Goal: Information Seeking & Learning: Learn about a topic

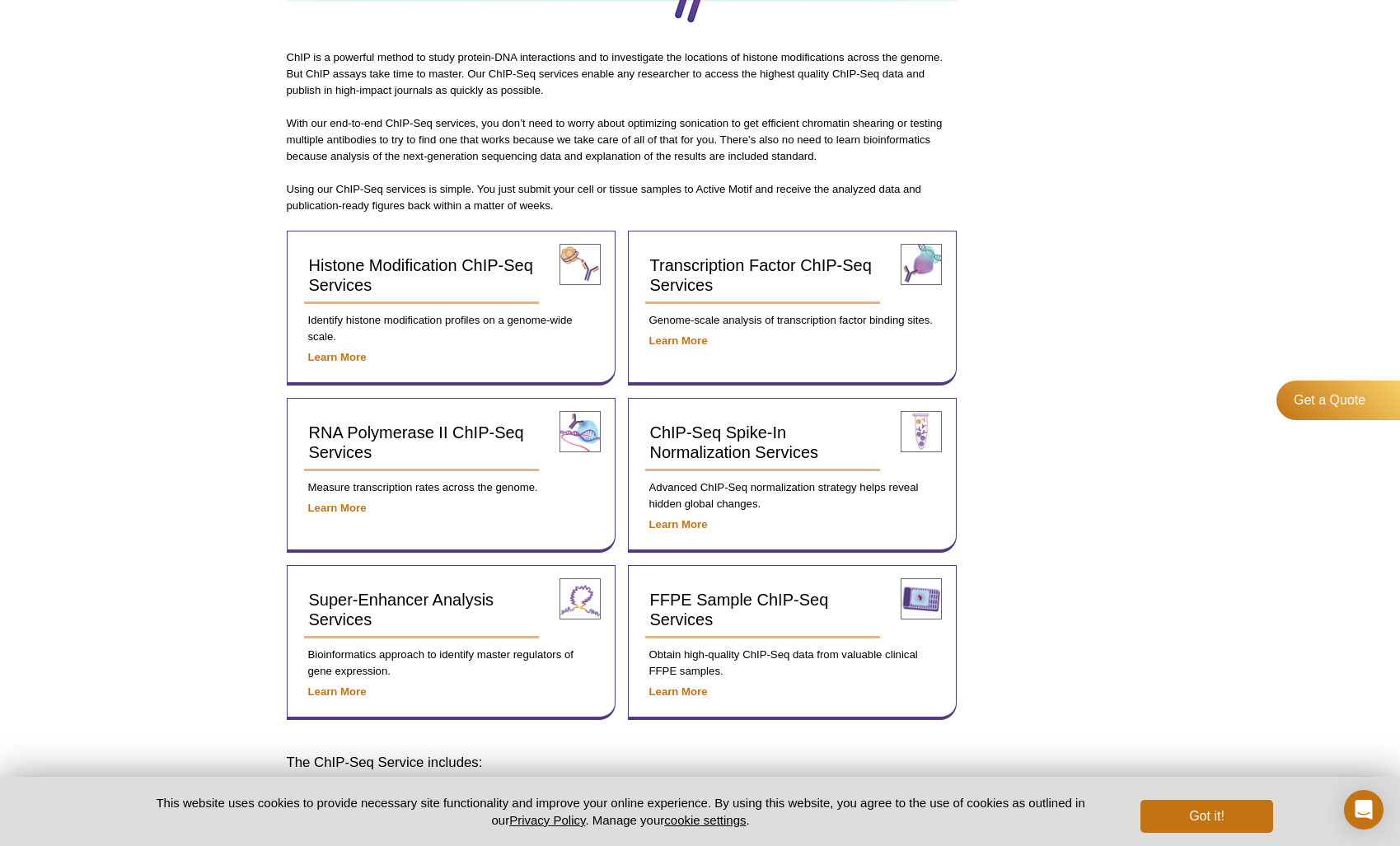
scroll to position [429, 0]
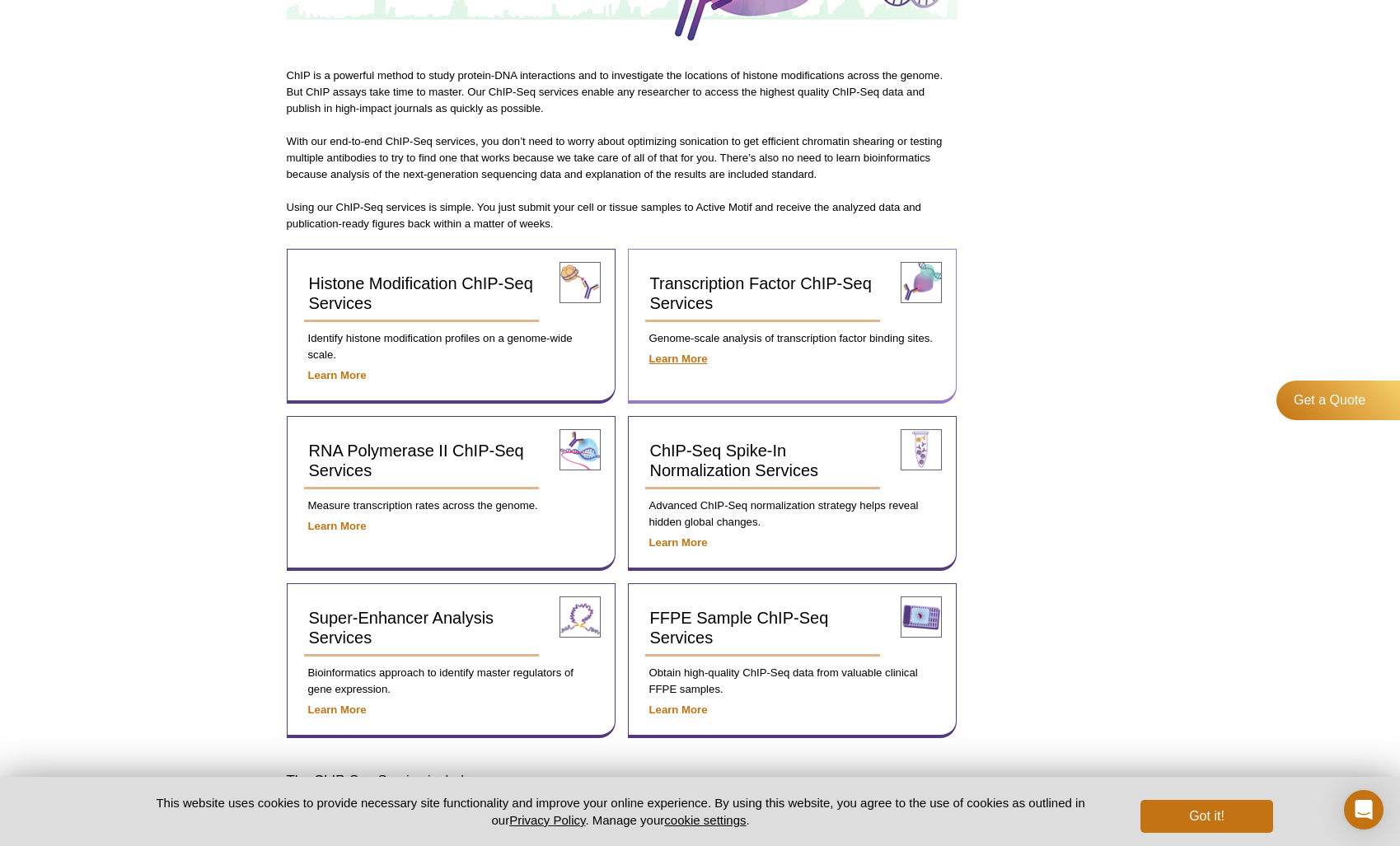
click at [692, 358] on strong "Learn More" at bounding box center [678, 358] width 58 height 12
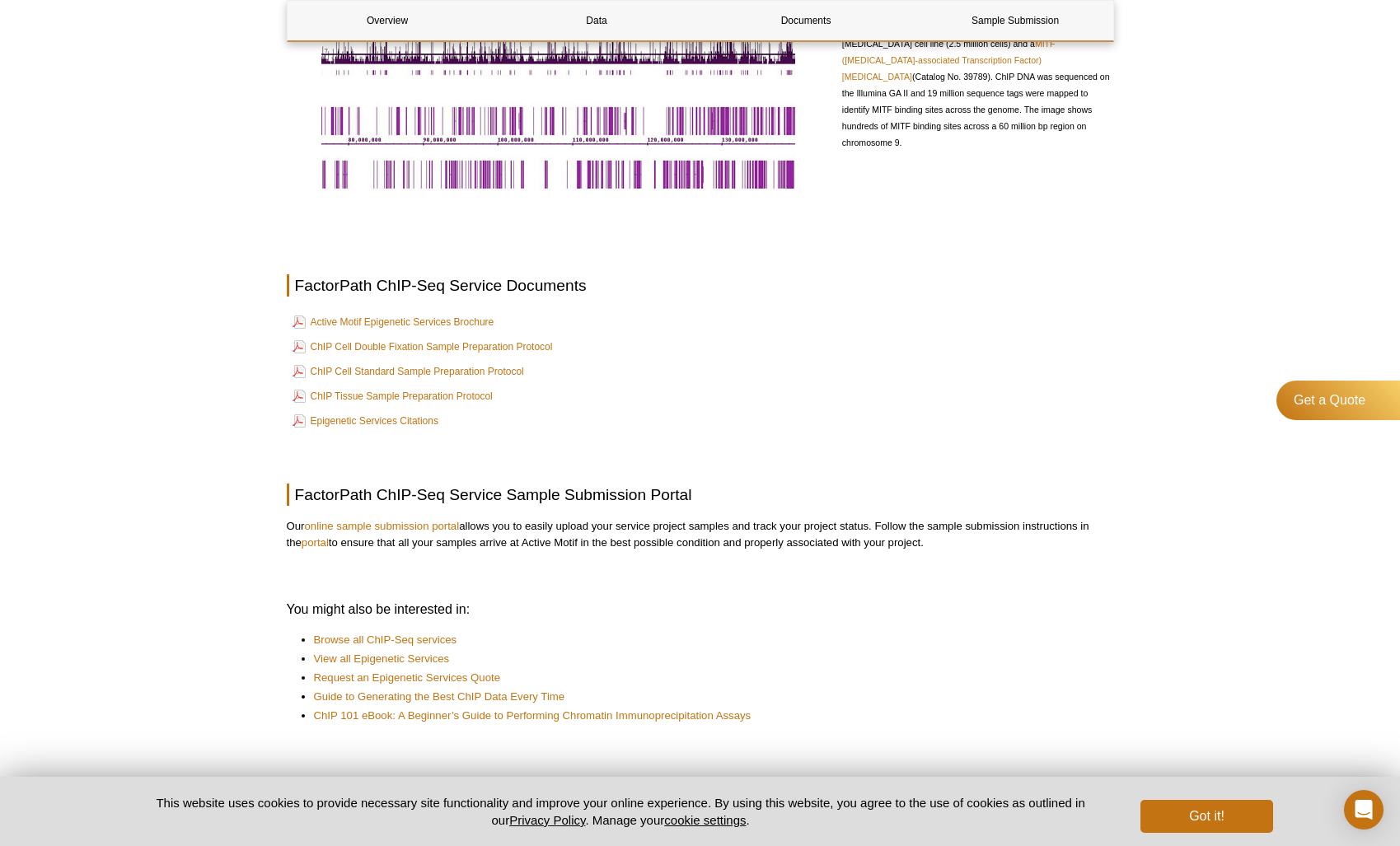
scroll to position [799, 0]
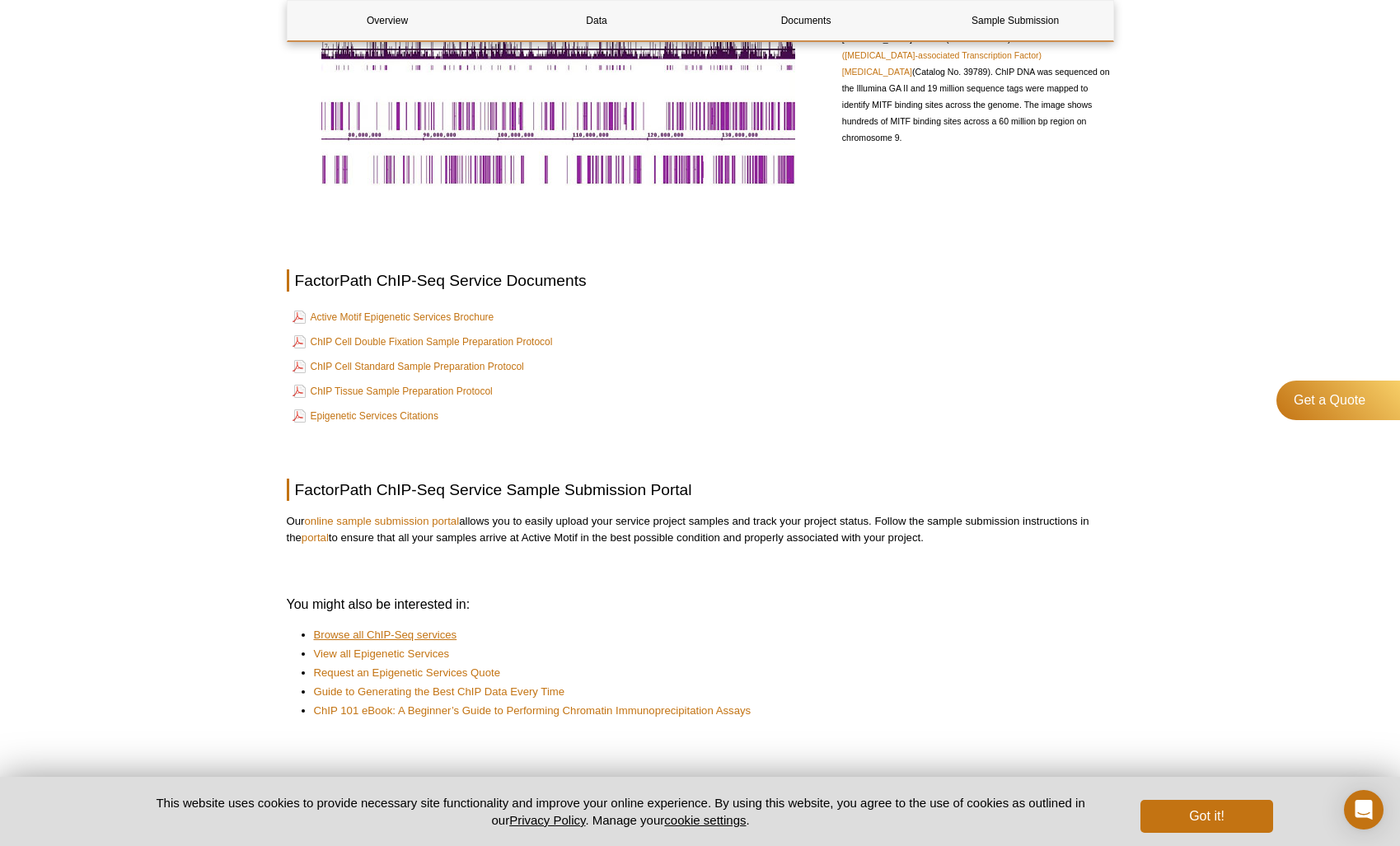
click at [446, 633] on link "Browse all ChIP-Seq services" at bounding box center [385, 635] width 143 height 17
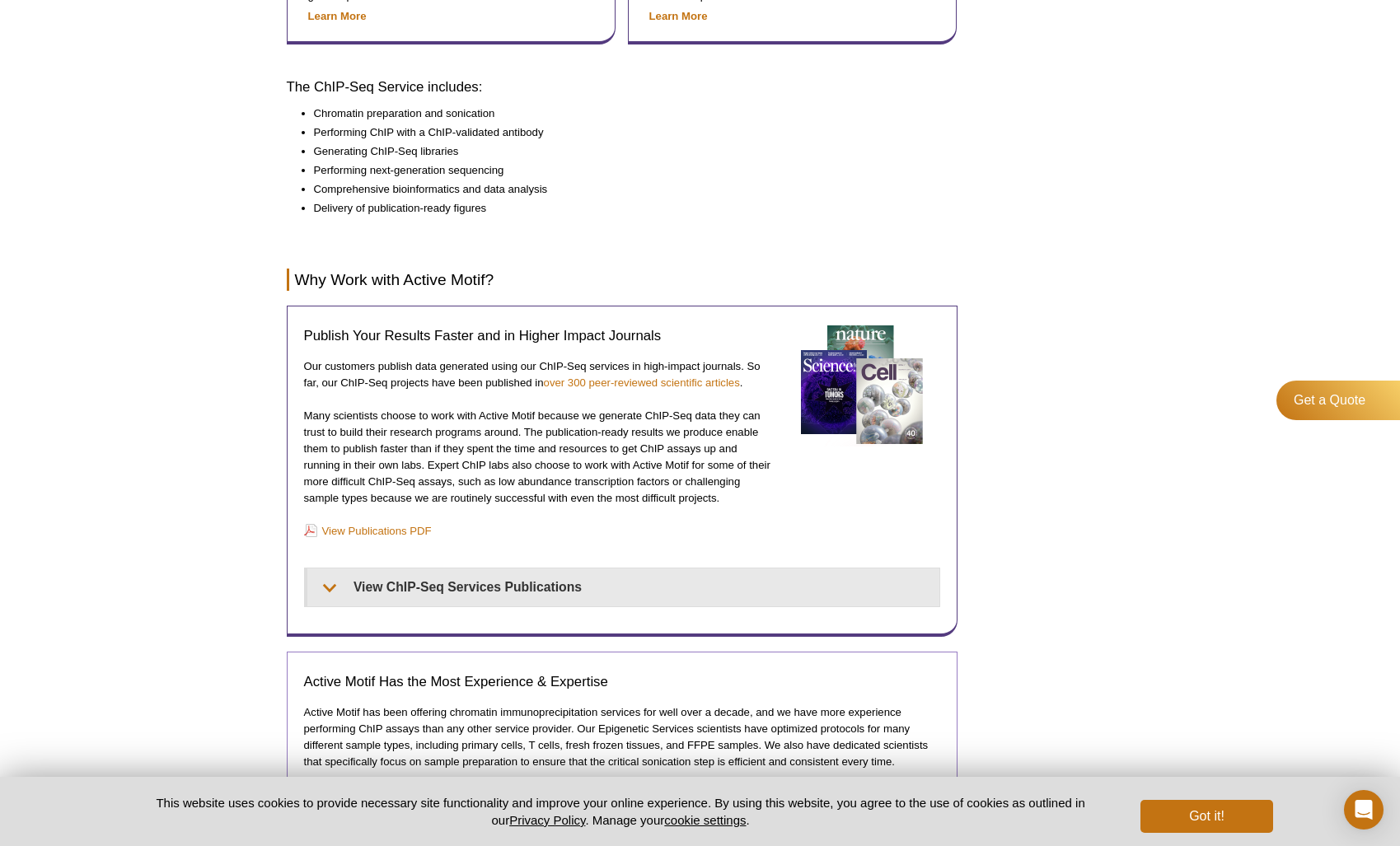
scroll to position [1201, 0]
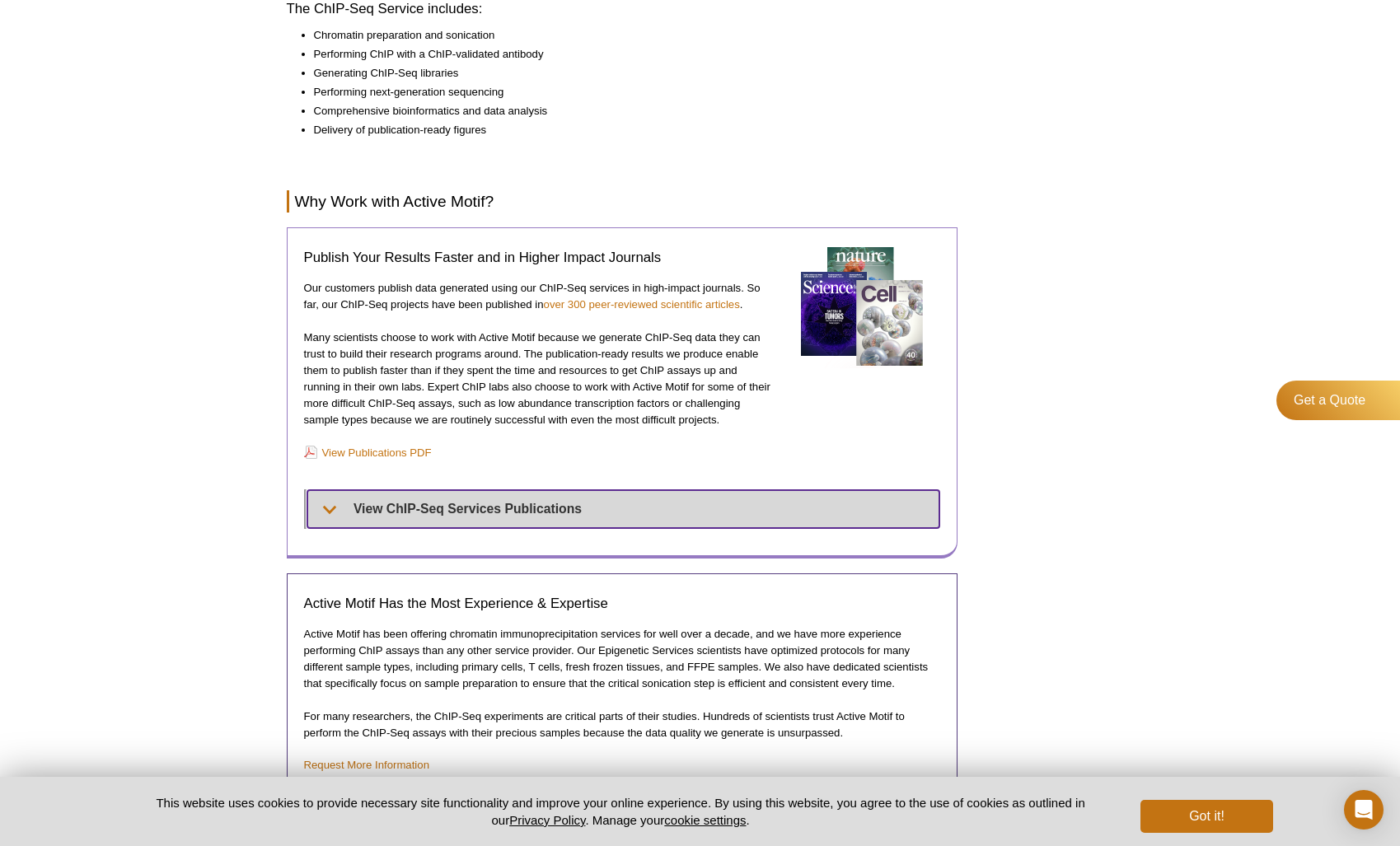
click at [523, 508] on summary "View ChIP-Seq Services Publications" at bounding box center [623, 508] width 632 height 37
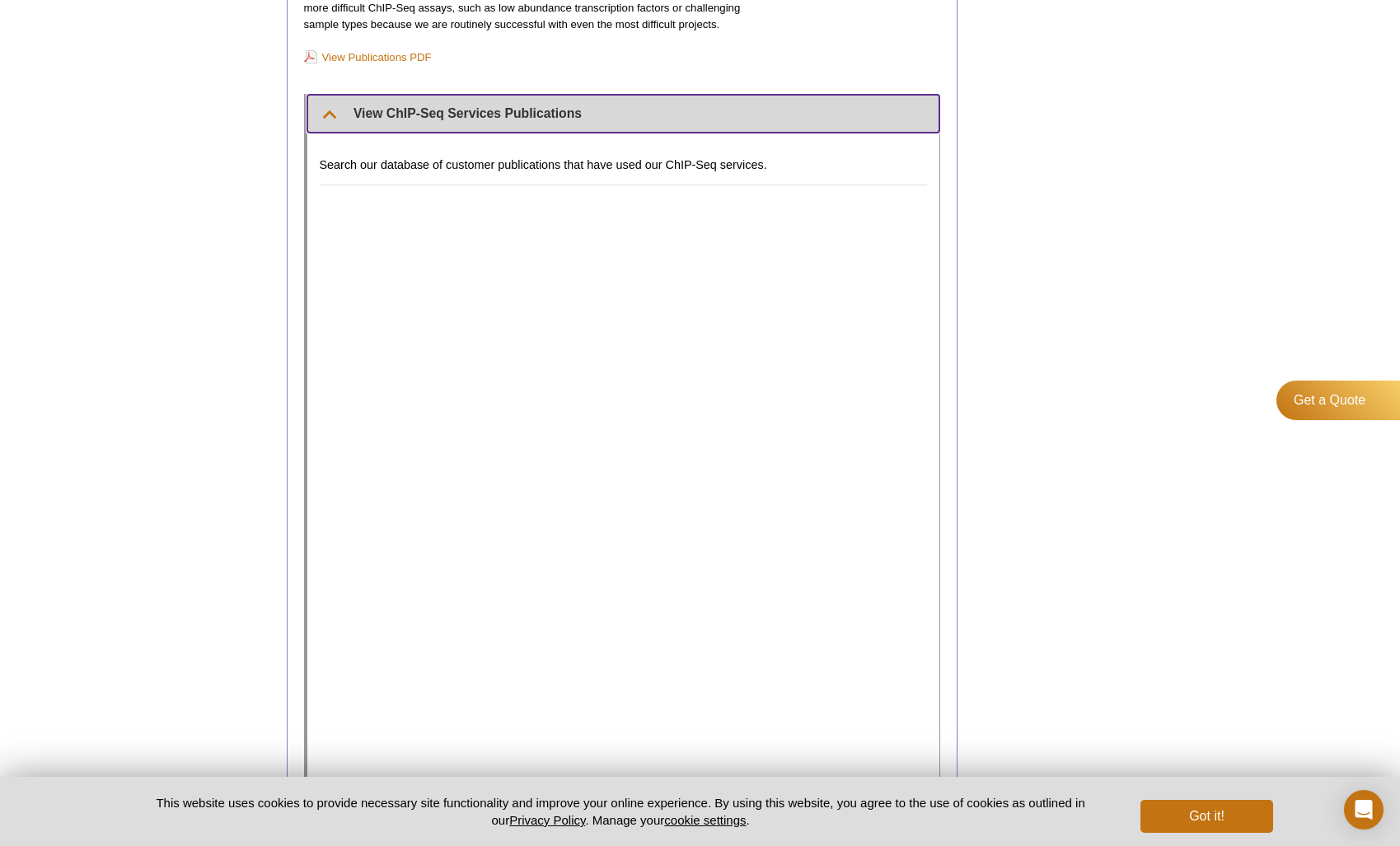
scroll to position [1655, 0]
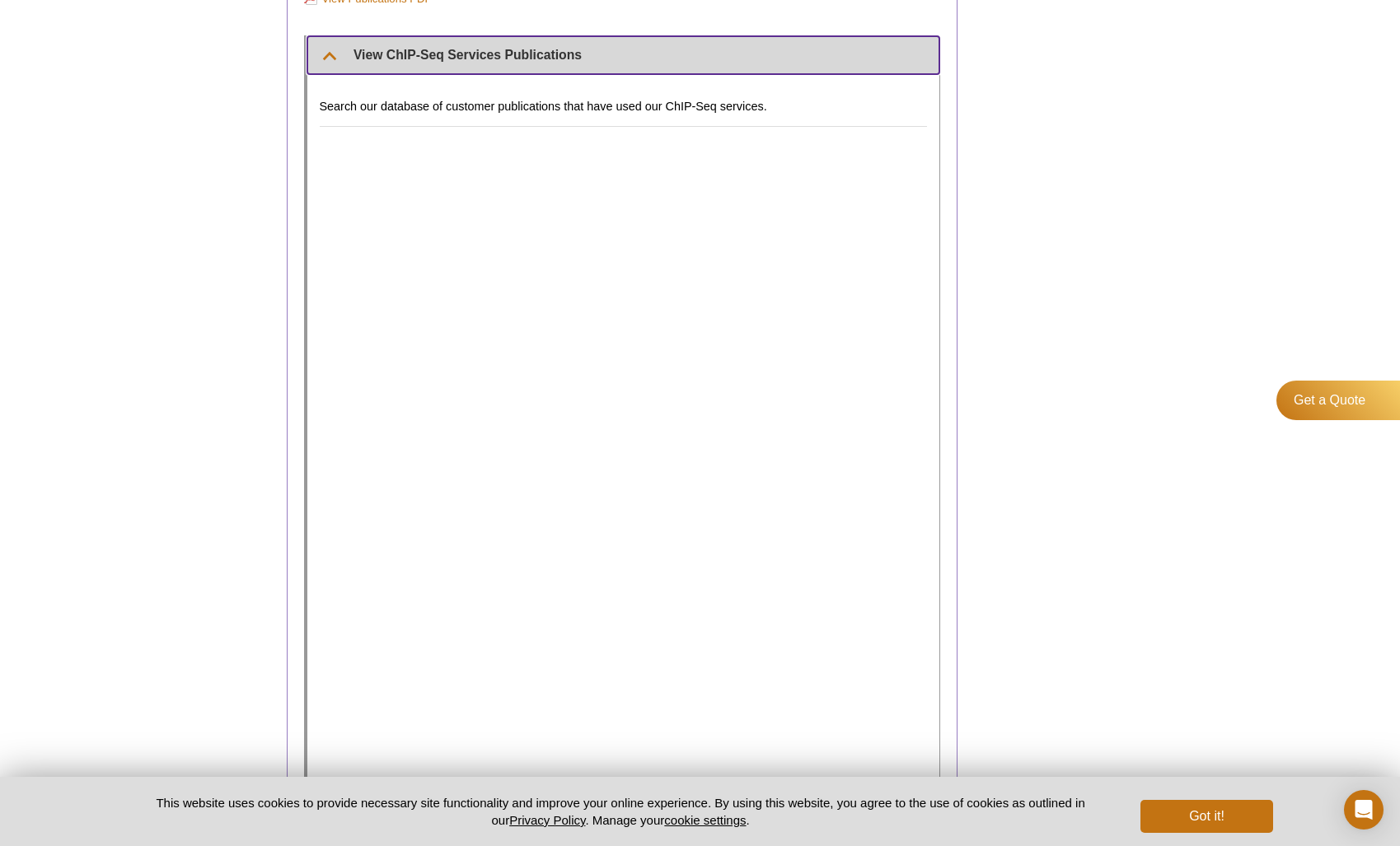
click at [331, 47] on summary "View ChIP-Seq Services Publications" at bounding box center [623, 54] width 632 height 37
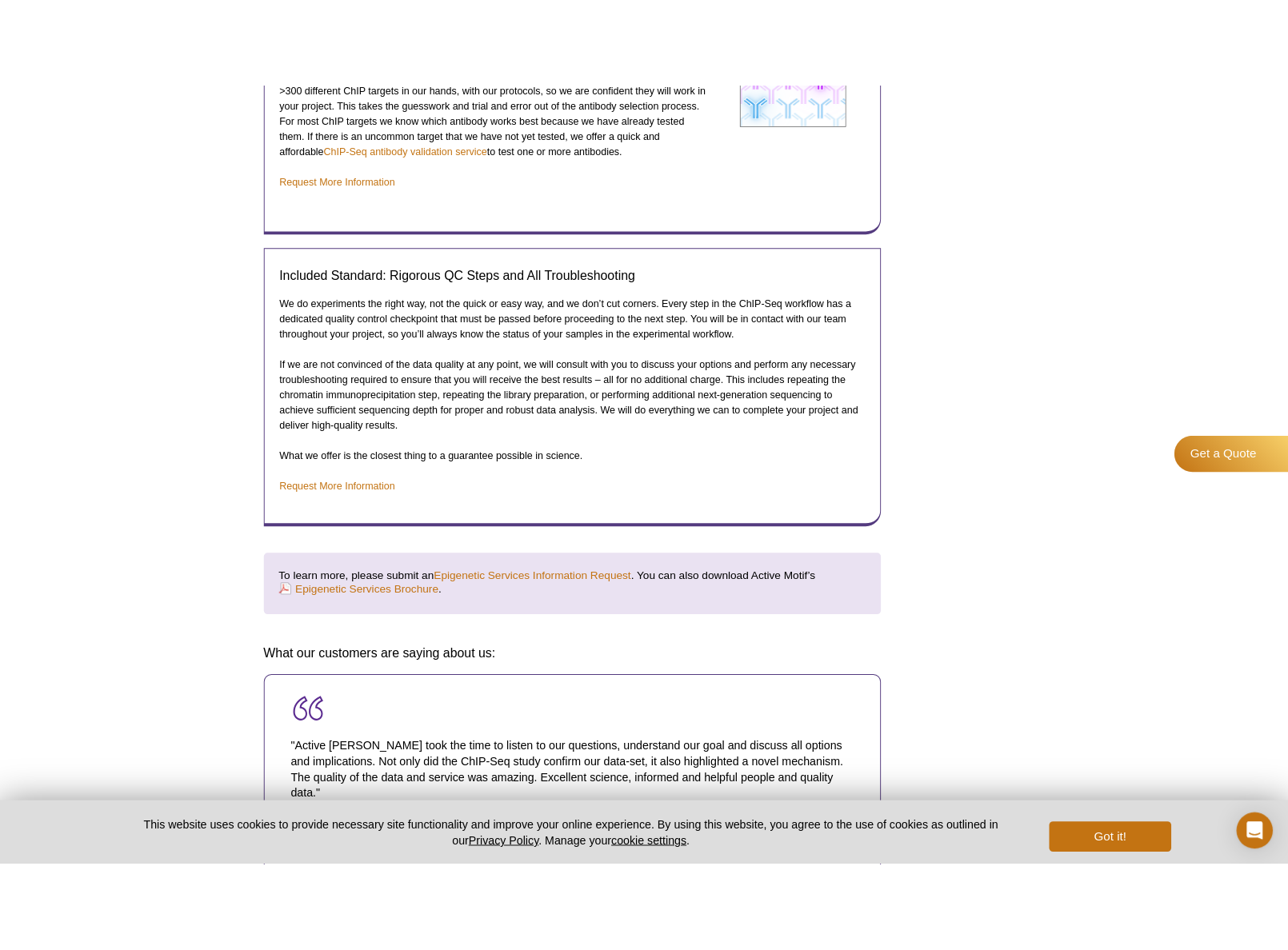
scroll to position [2050, 0]
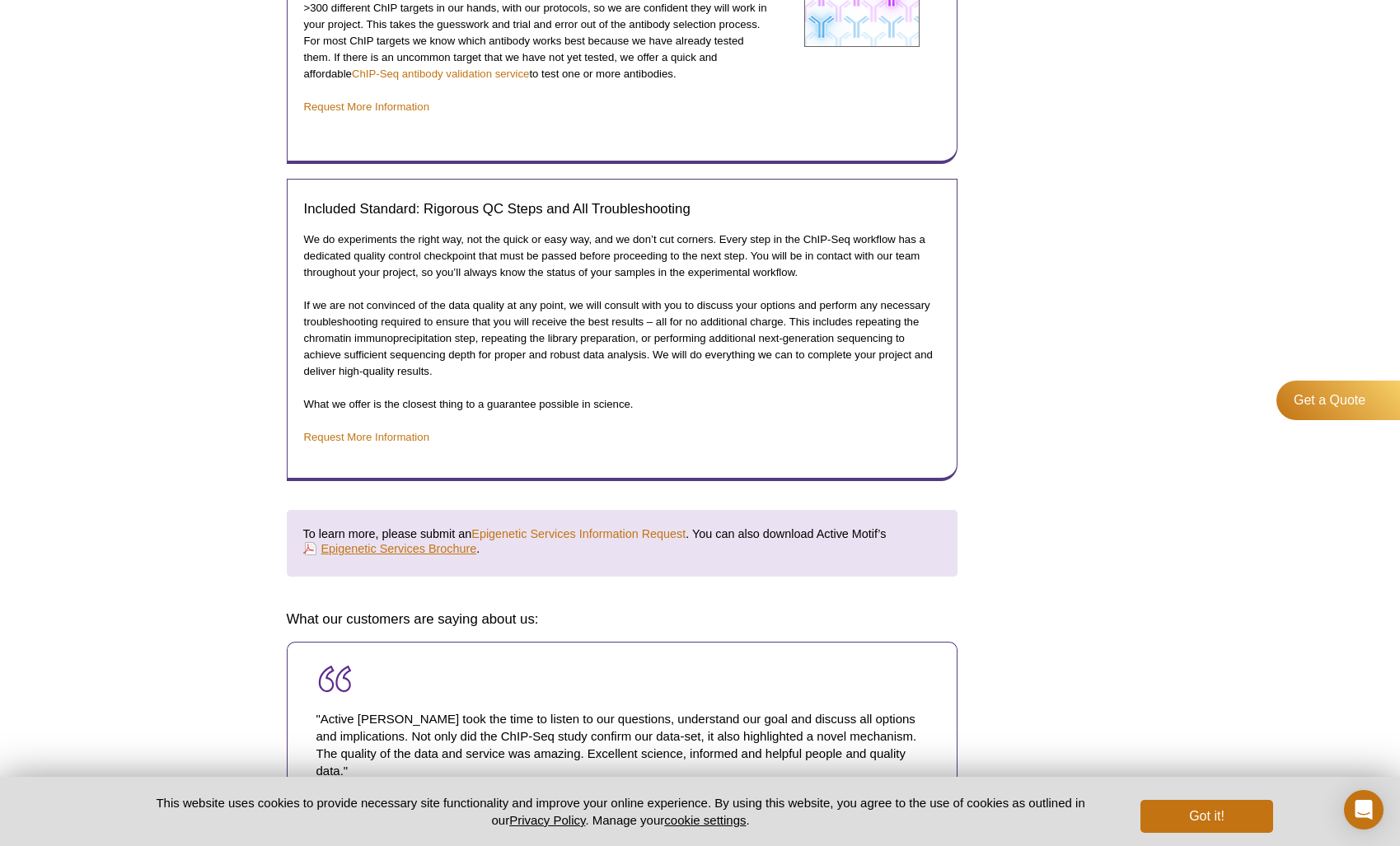
click at [438, 543] on link "Epigenetic Services Brochure" at bounding box center [390, 548] width 174 height 18
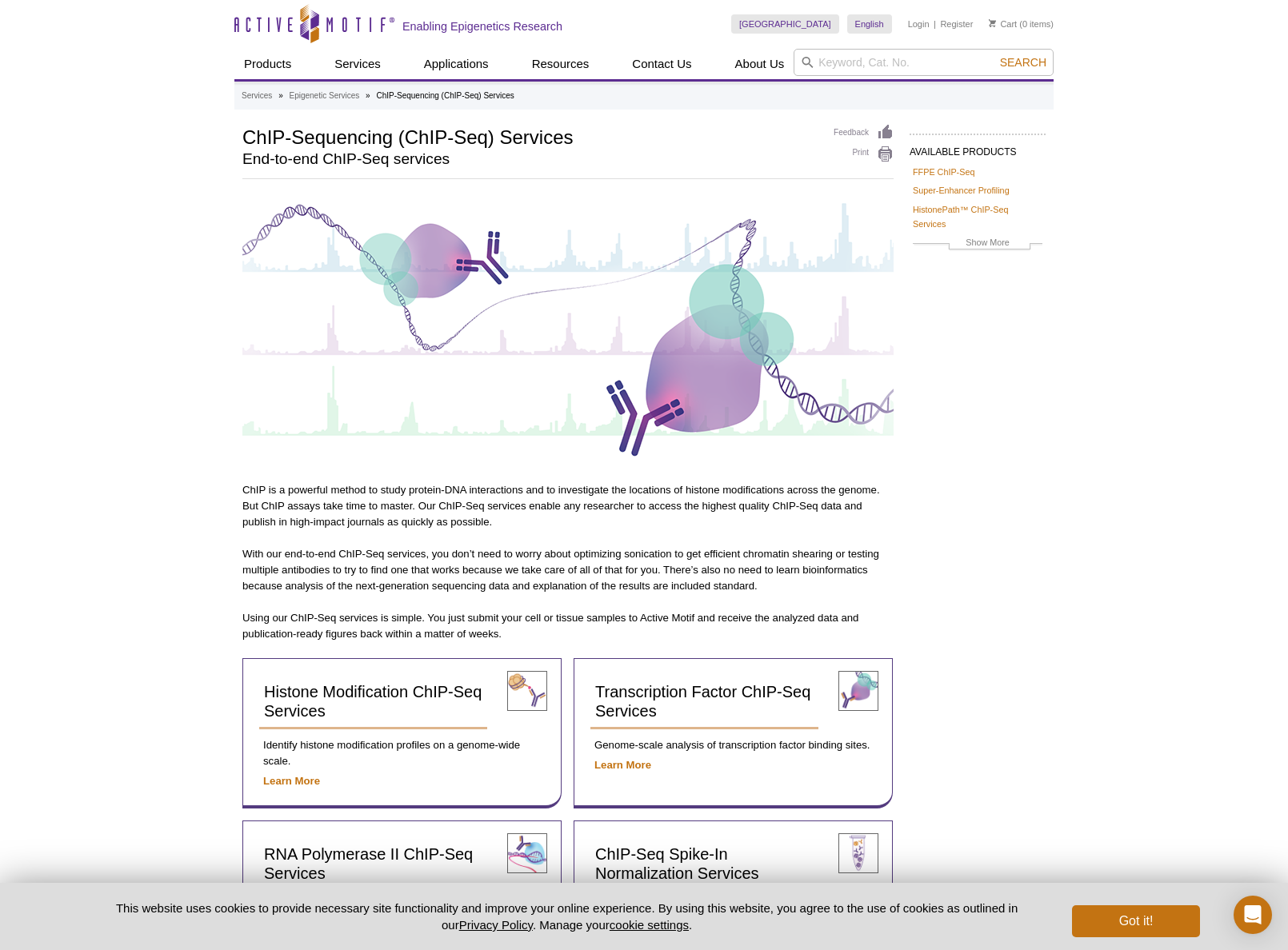
scroll to position [0, 0]
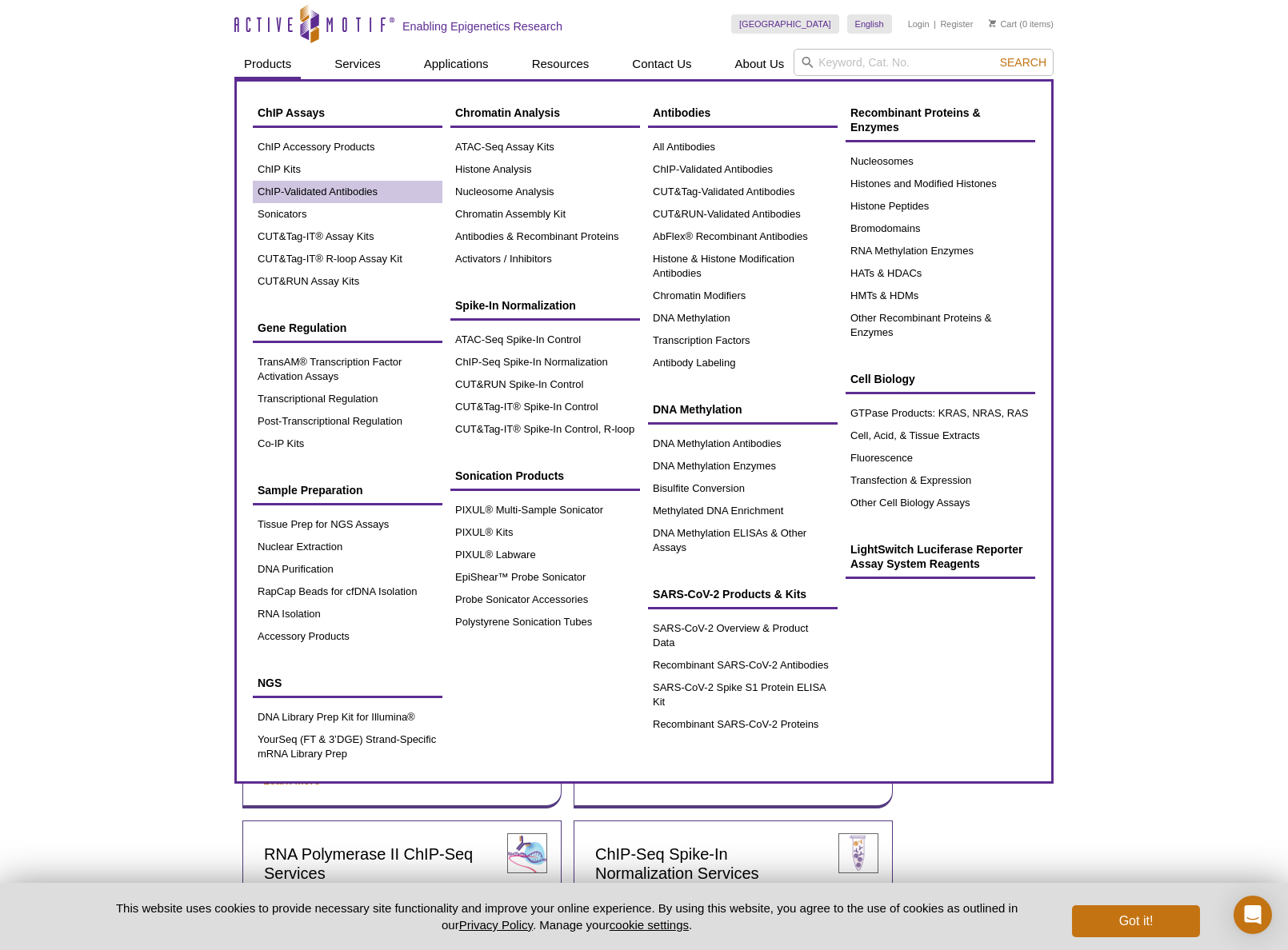
click at [328, 188] on link "ChIP-Validated Antibodies" at bounding box center [347, 191] width 189 height 22
click at [678, 142] on link "All Antibodies" at bounding box center [741, 147] width 189 height 22
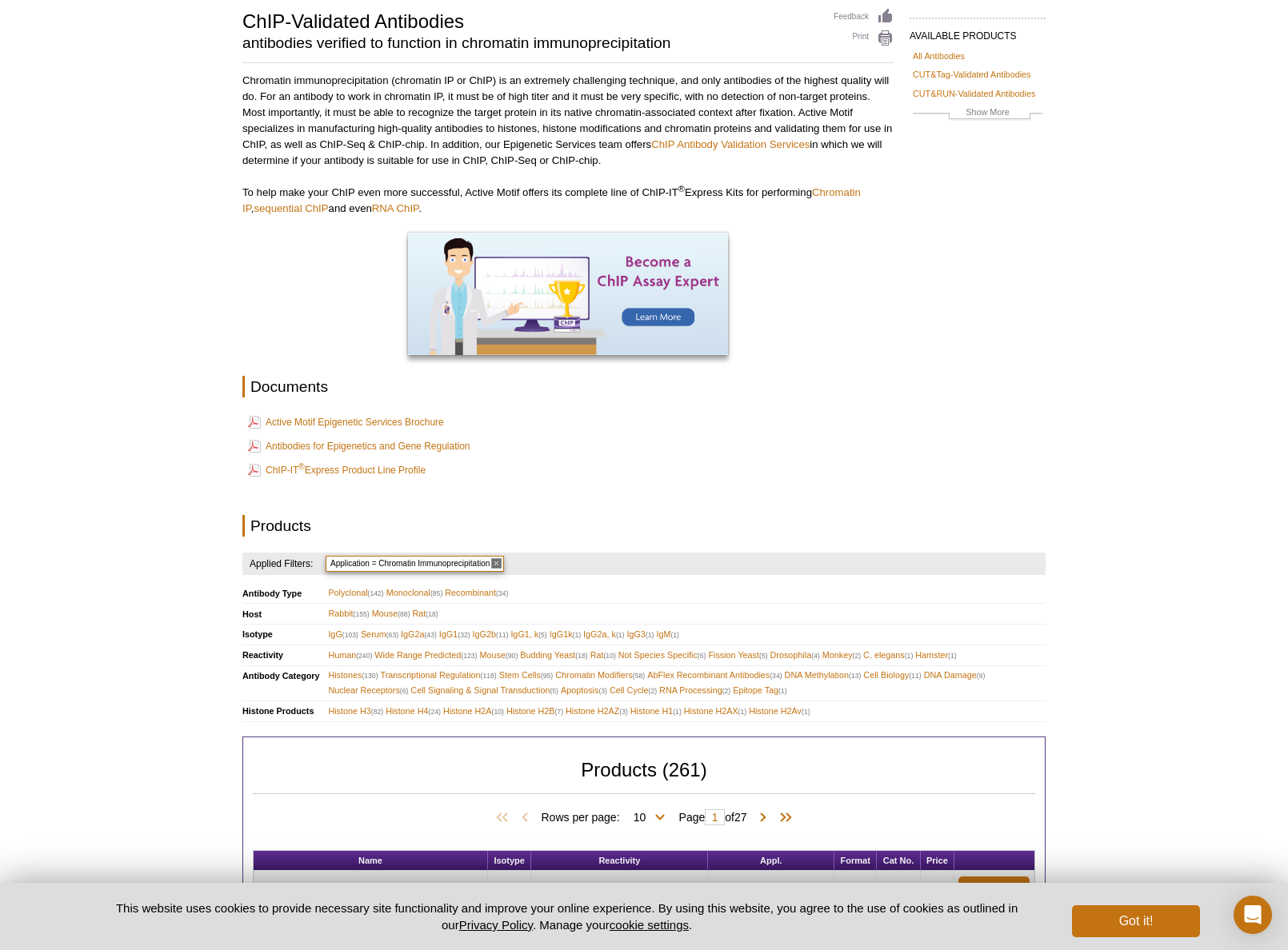
scroll to position [146, 0]
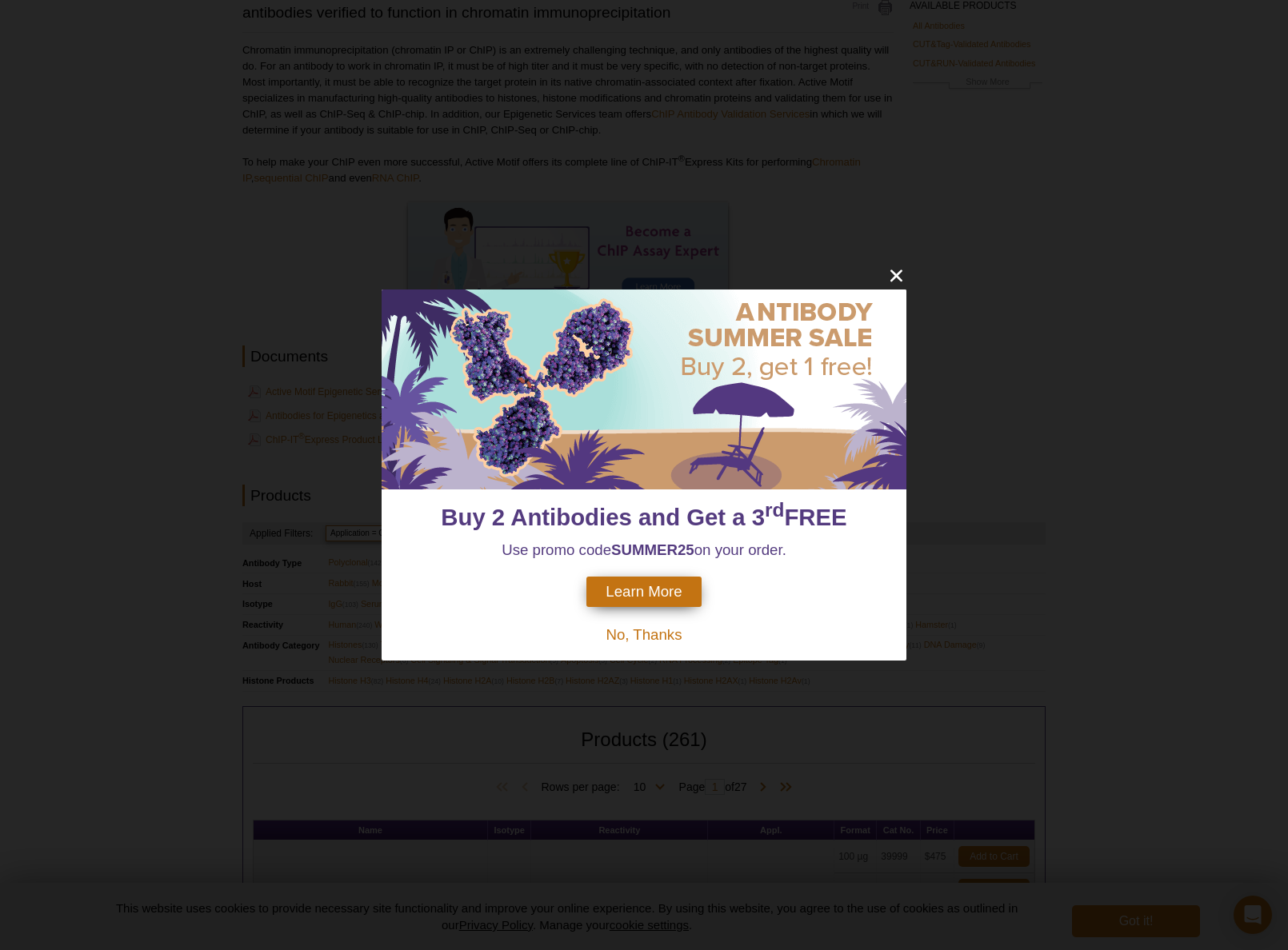
click at [897, 278] on icon "close" at bounding box center [896, 276] width 12 height 12
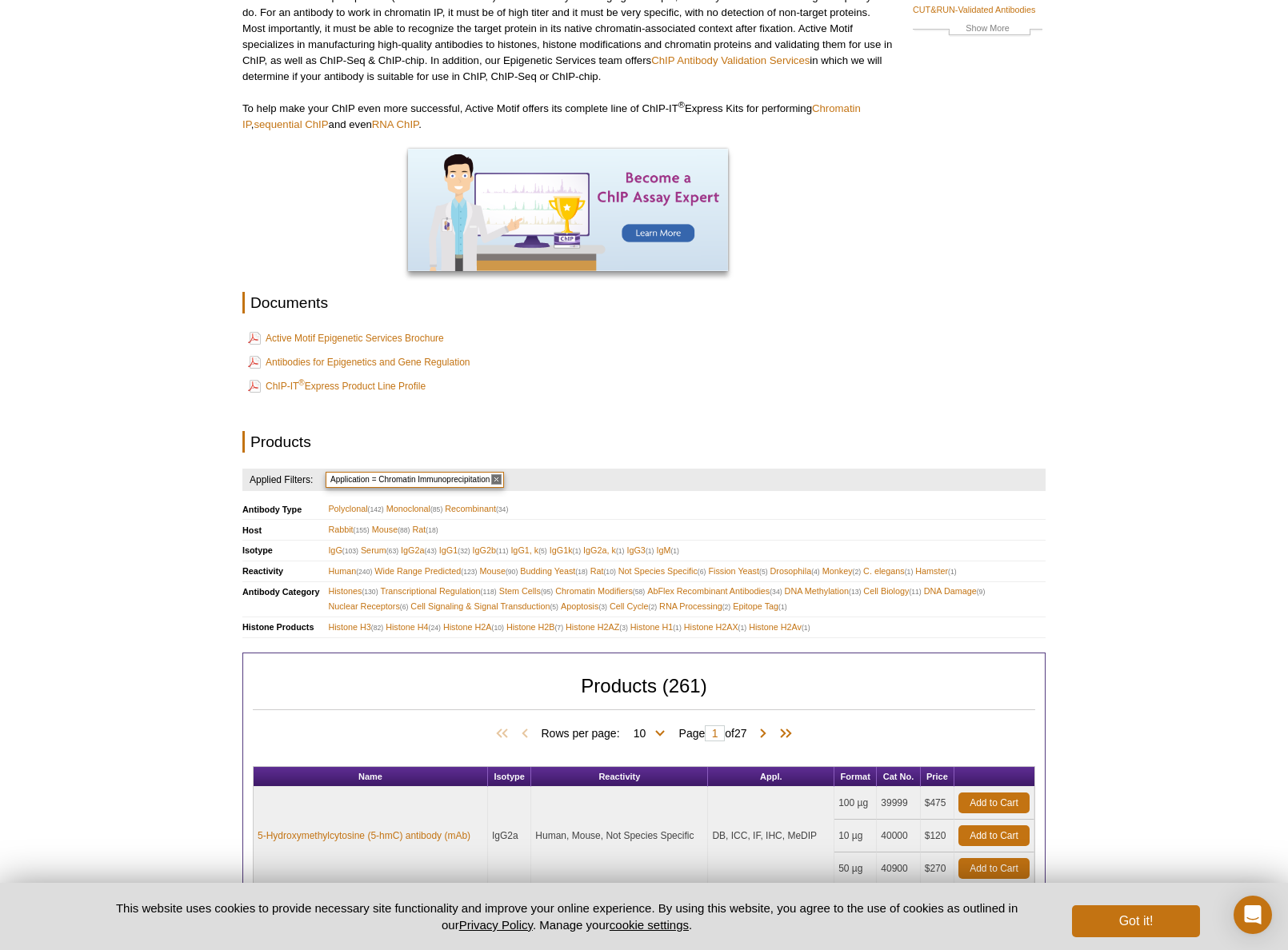
scroll to position [205, 0]
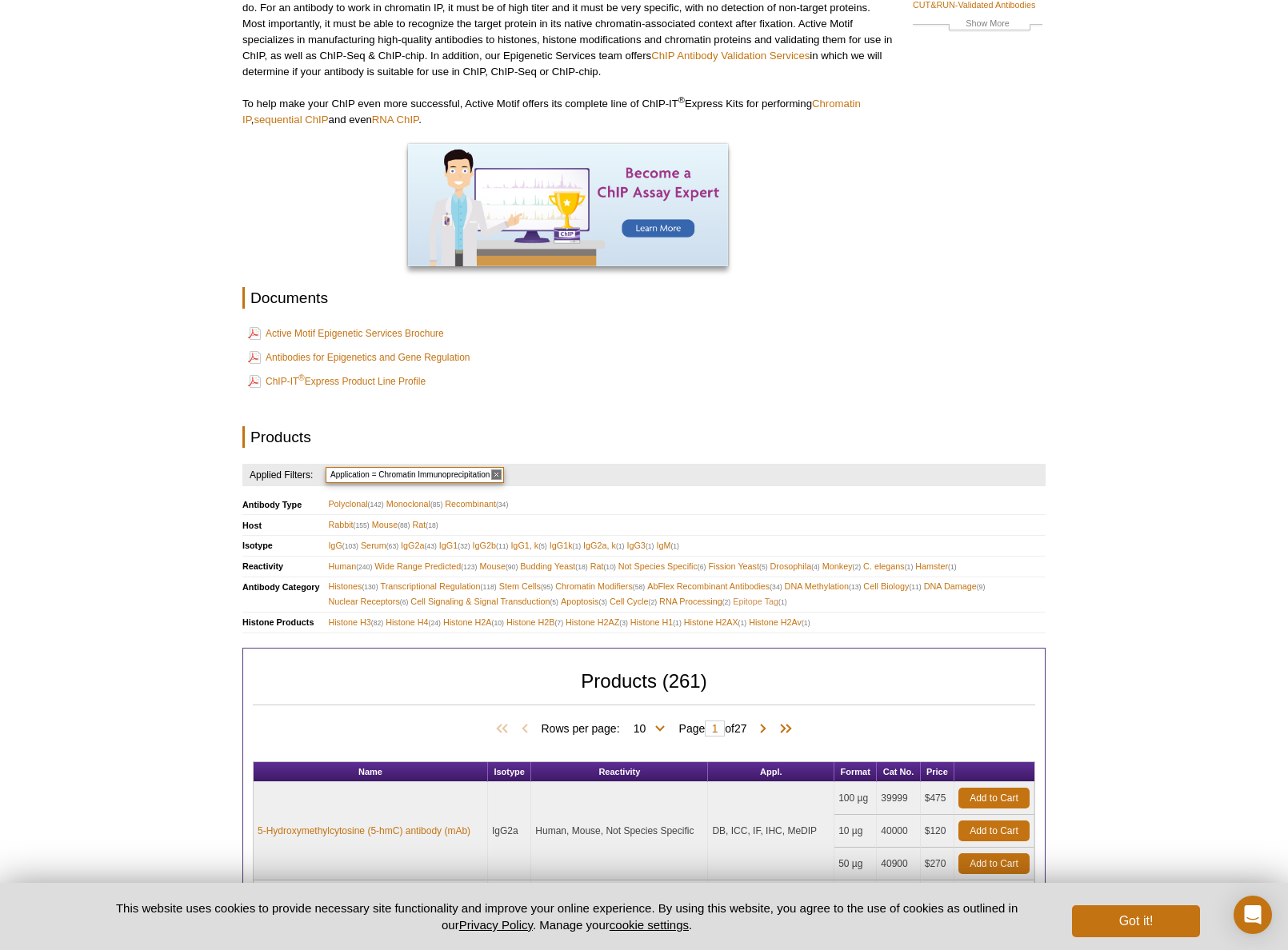
click at [783, 595] on span "Epitope Tag (1)" at bounding box center [760, 602] width 54 height 15
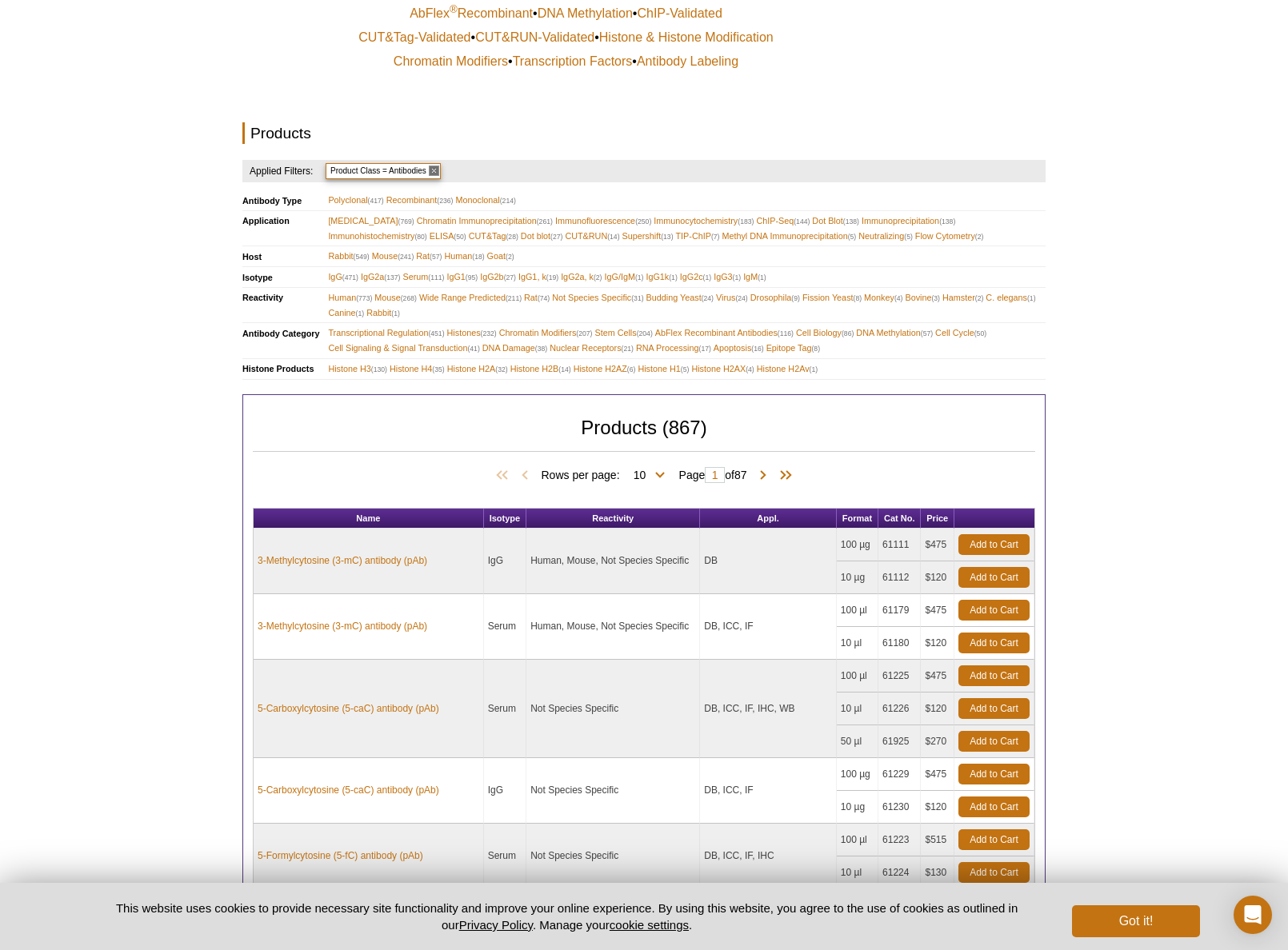
scroll to position [423, 0]
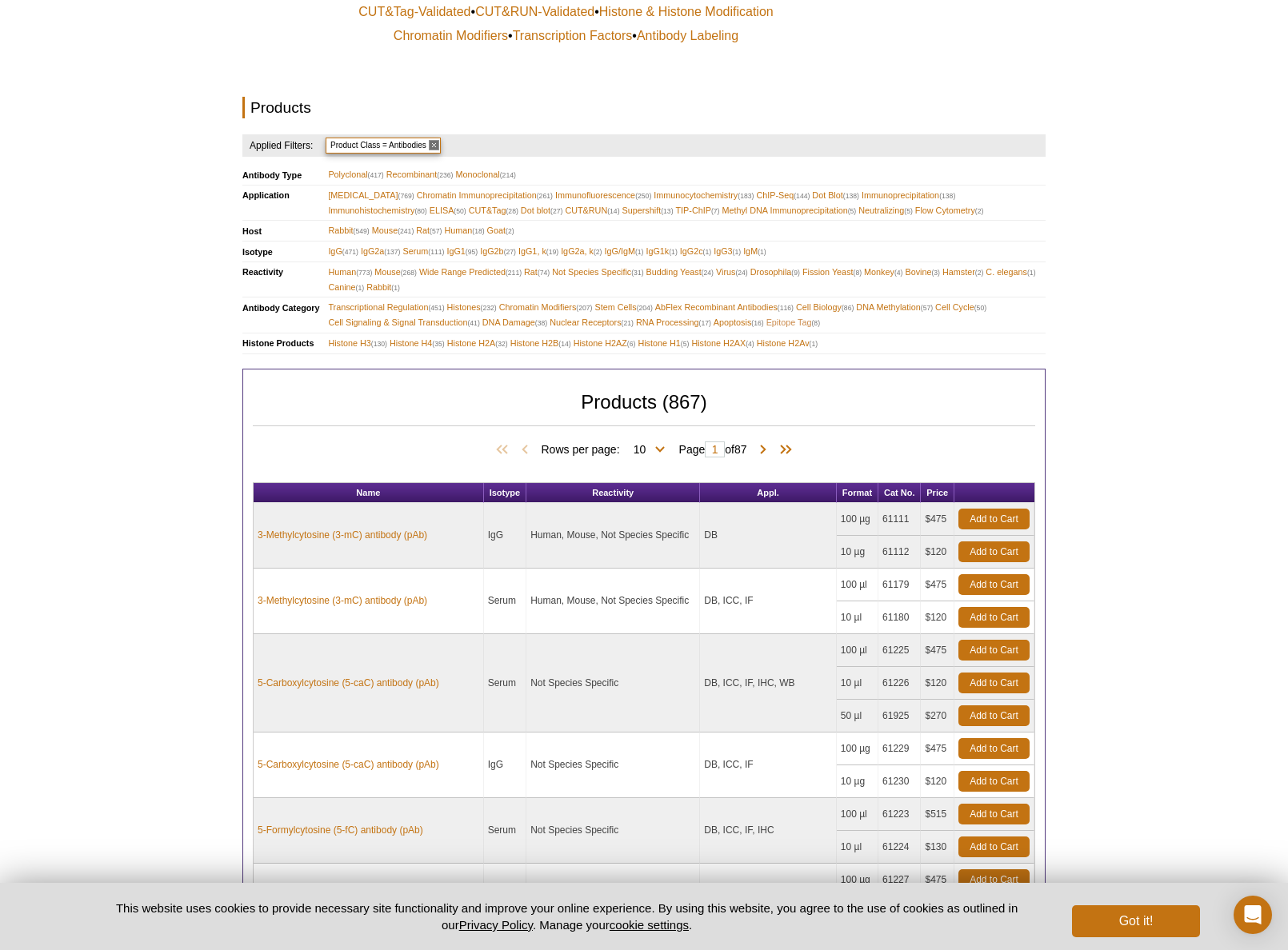
click at [795, 315] on span "Epitope Tag (8)" at bounding box center [793, 323] width 54 height 15
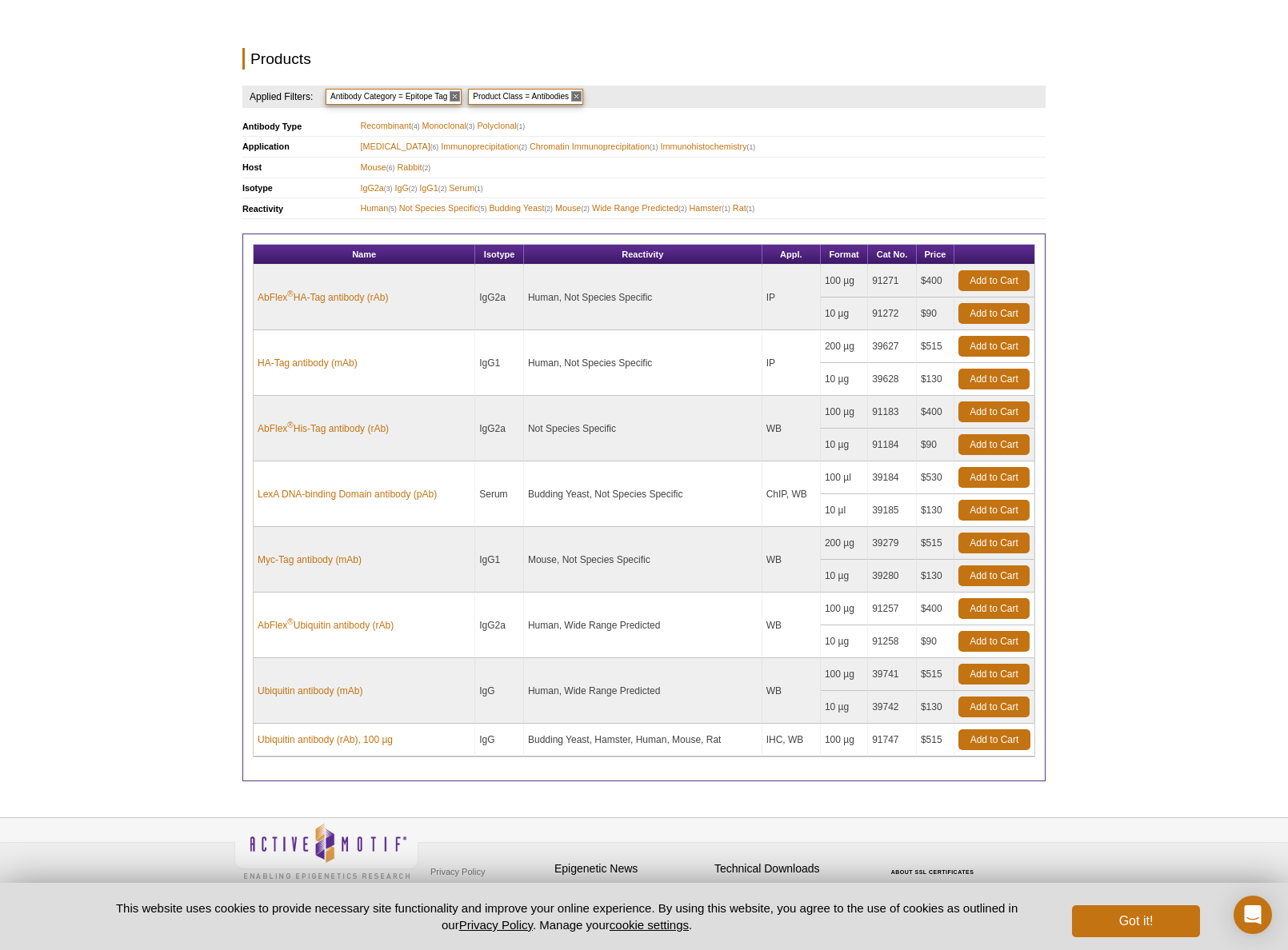
scroll to position [471, 0]
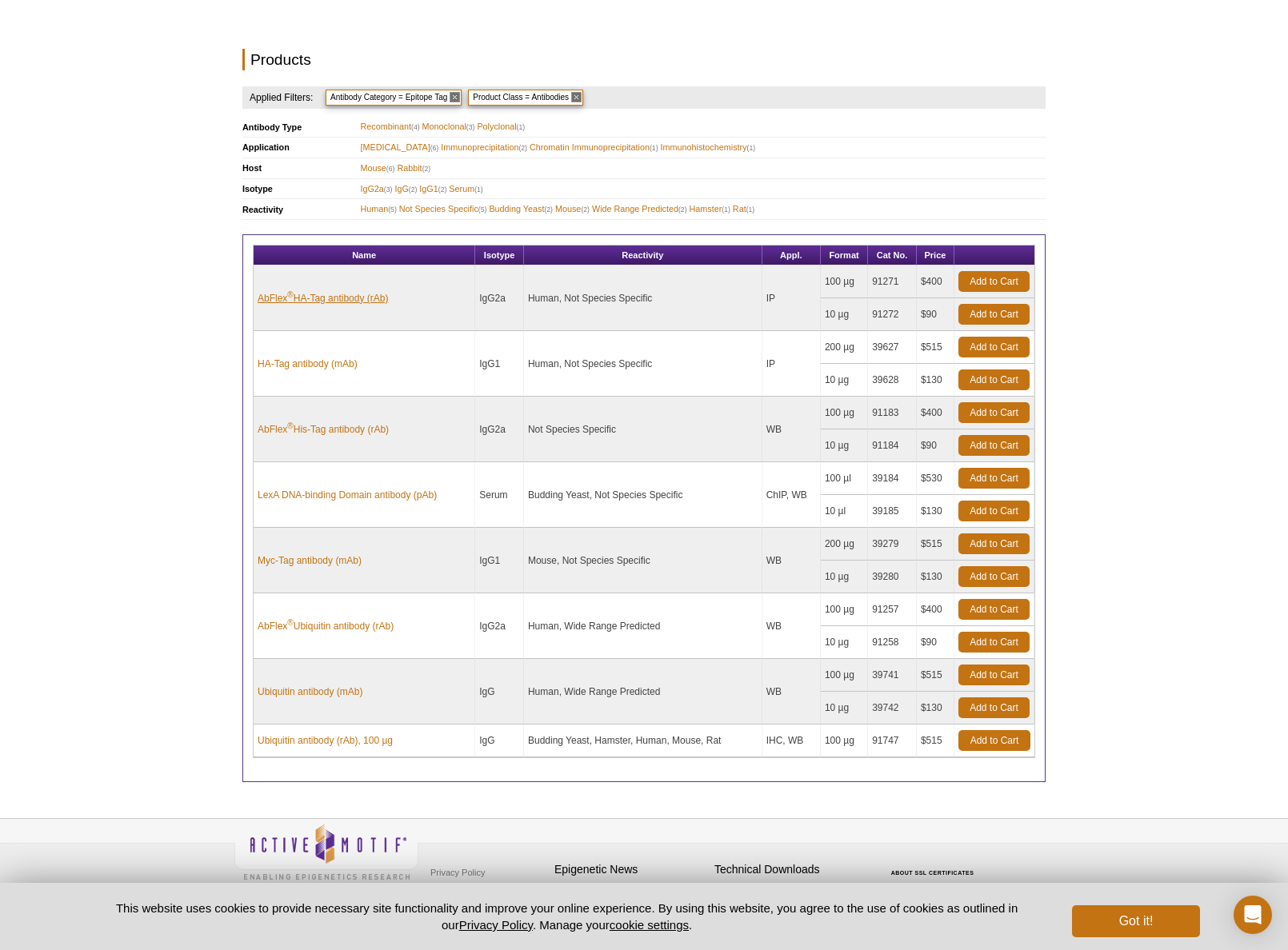
click at [352, 291] on link "AbFlex ® HA-Tag antibody (rAb)" at bounding box center [323, 298] width 131 height 14
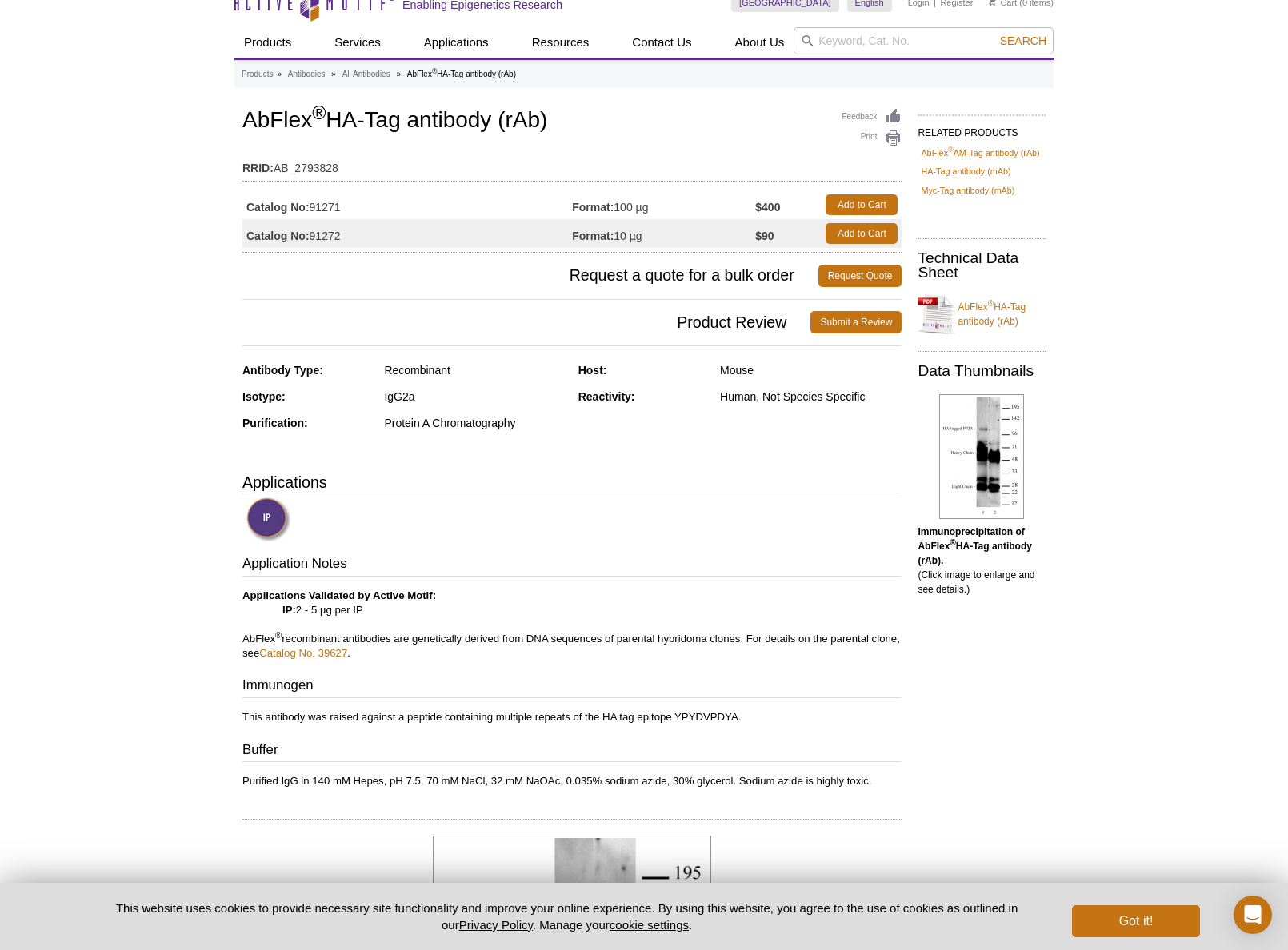
scroll to position [26, 0]
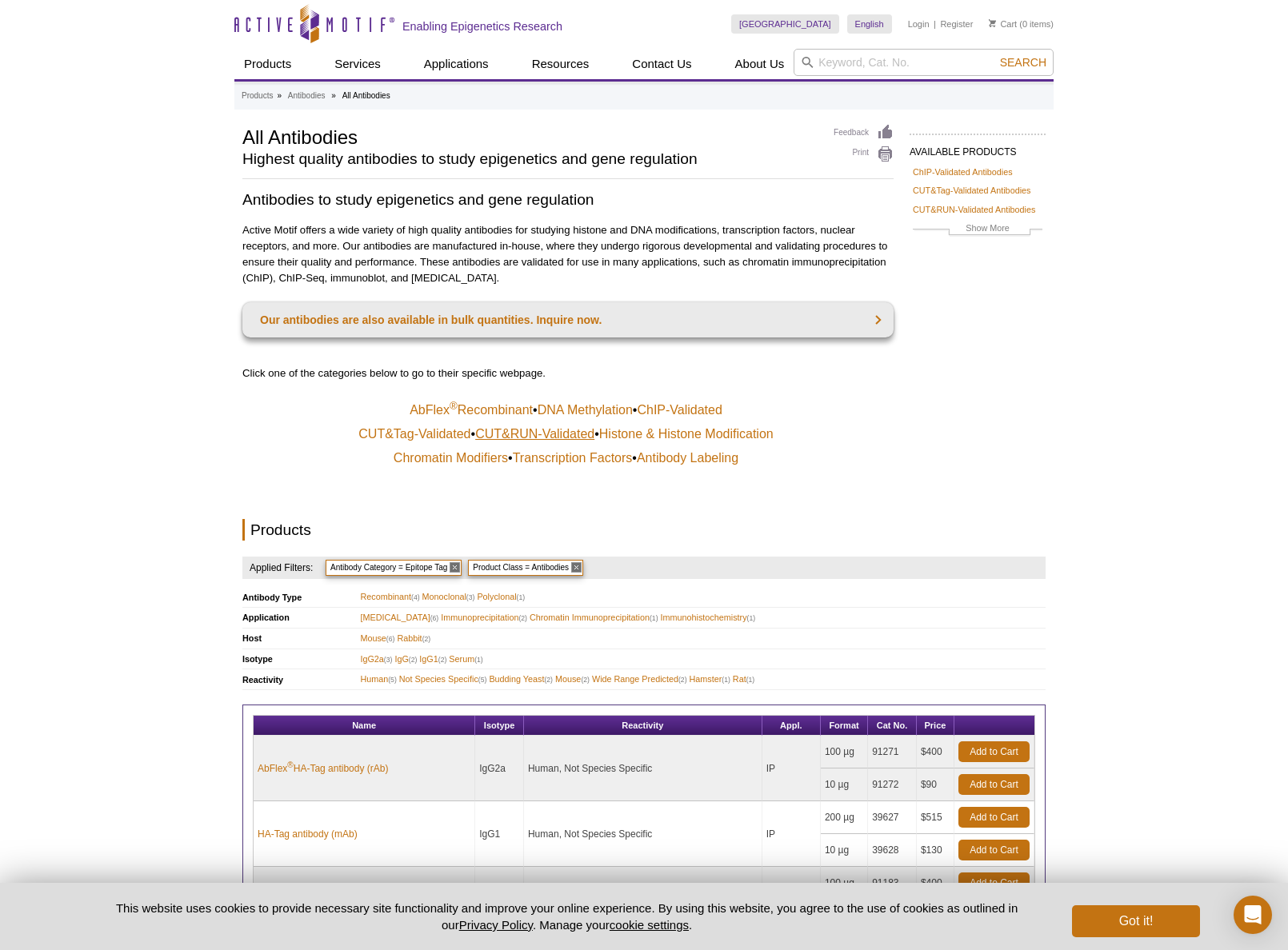
click at [506, 433] on link "CUT&RUN-Validated" at bounding box center [535, 434] width 119 height 16
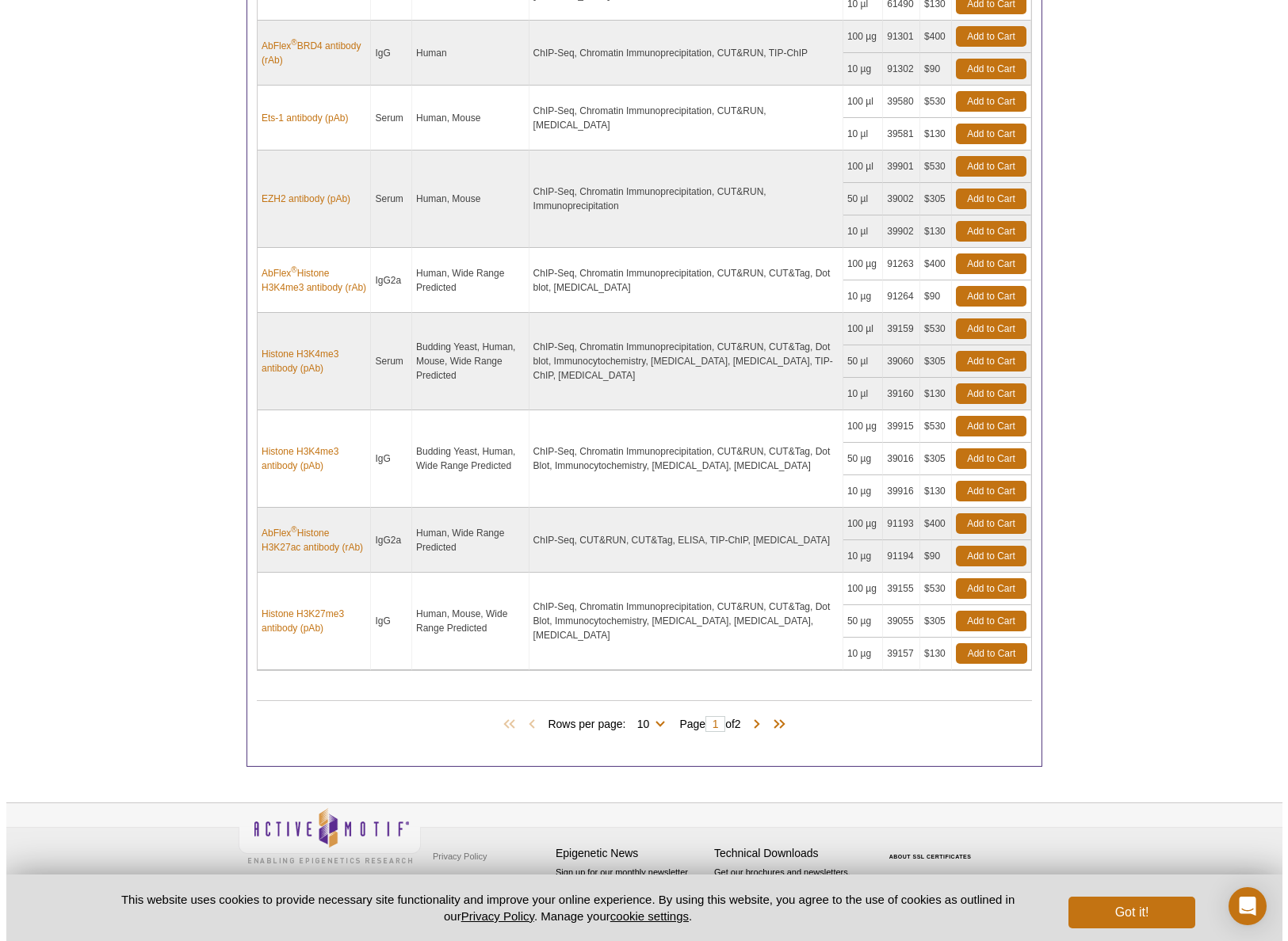
scroll to position [872, 0]
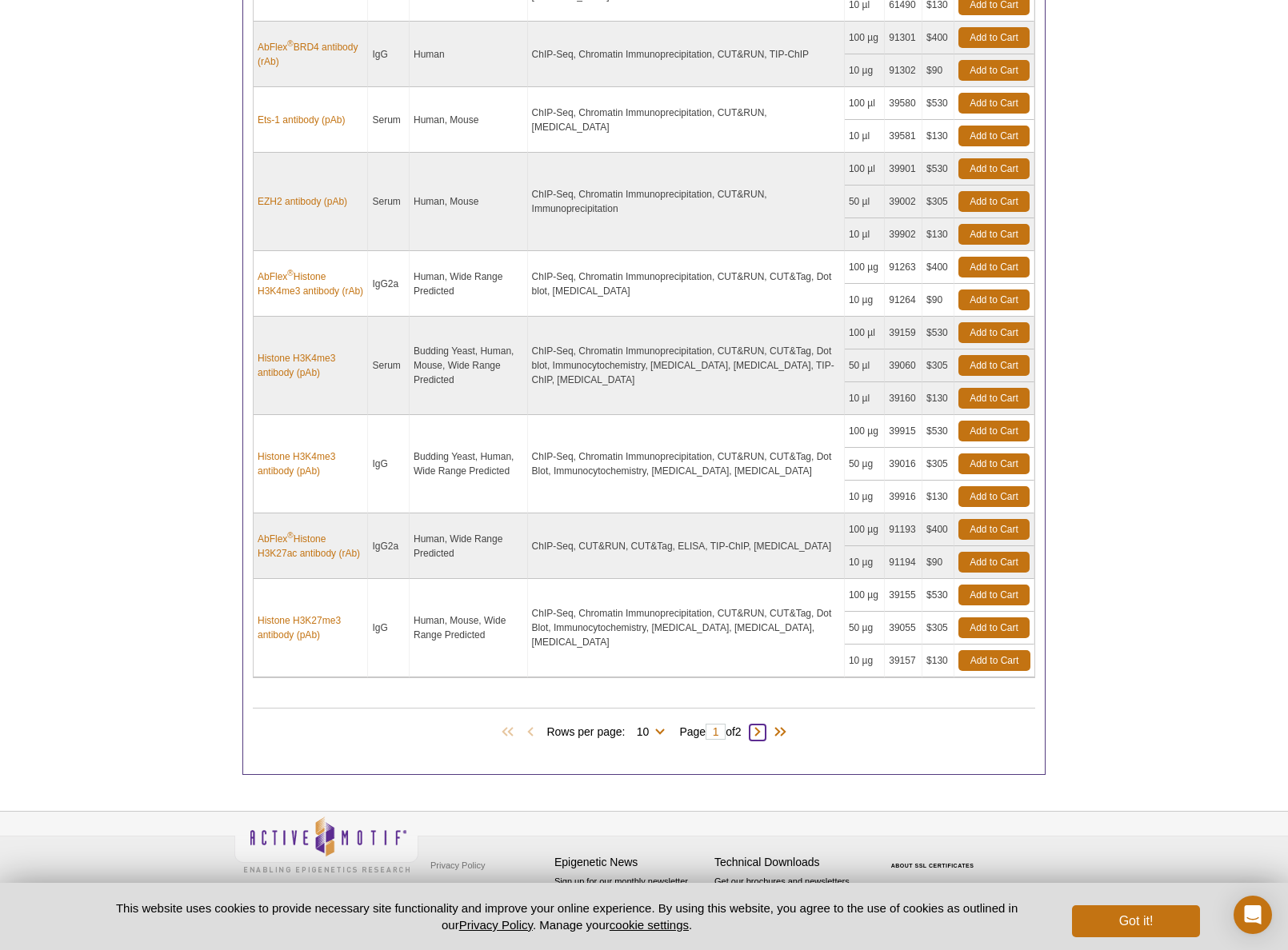
click at [763, 731] on span at bounding box center [757, 732] width 16 height 16
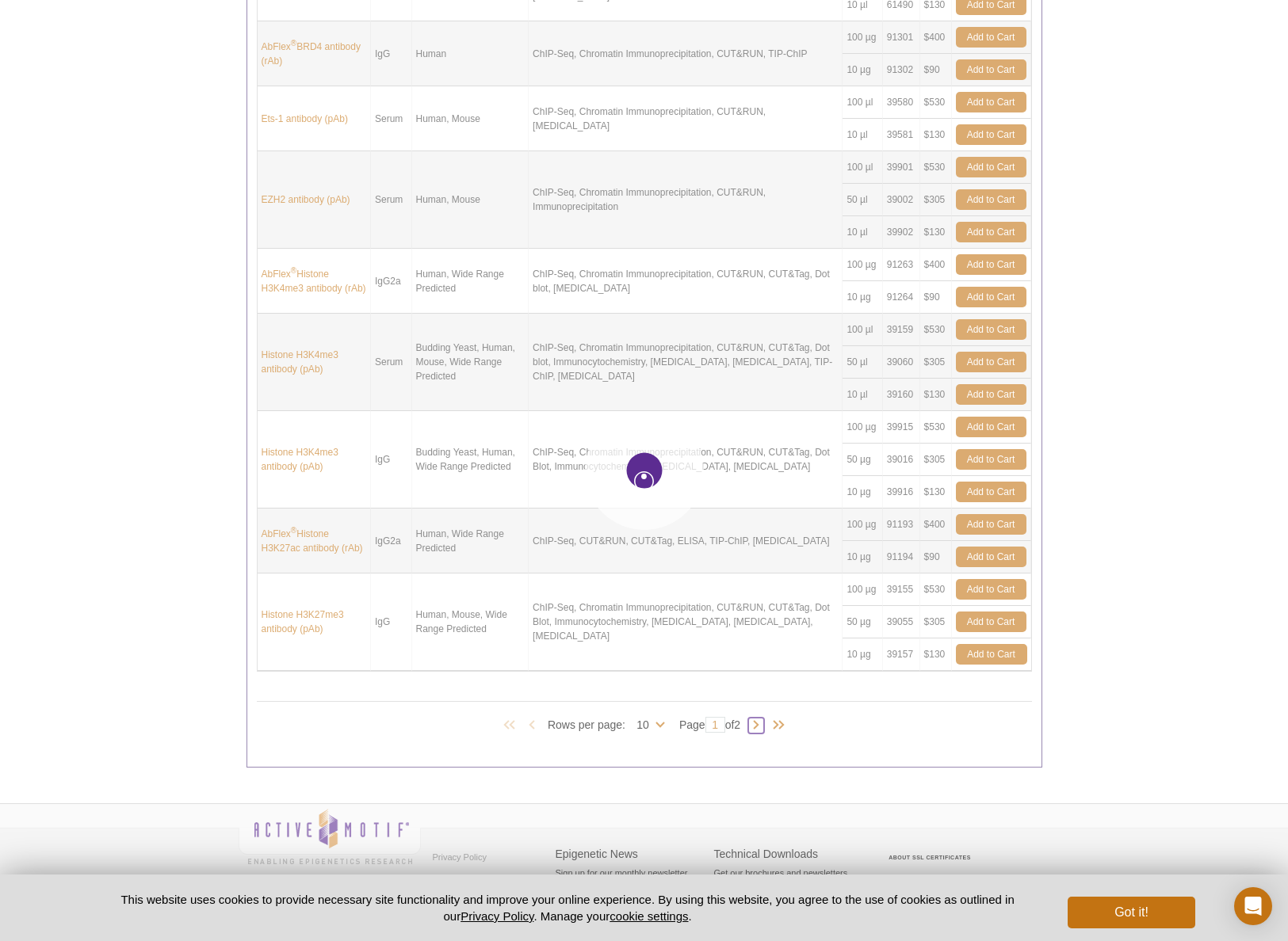
type input "2"
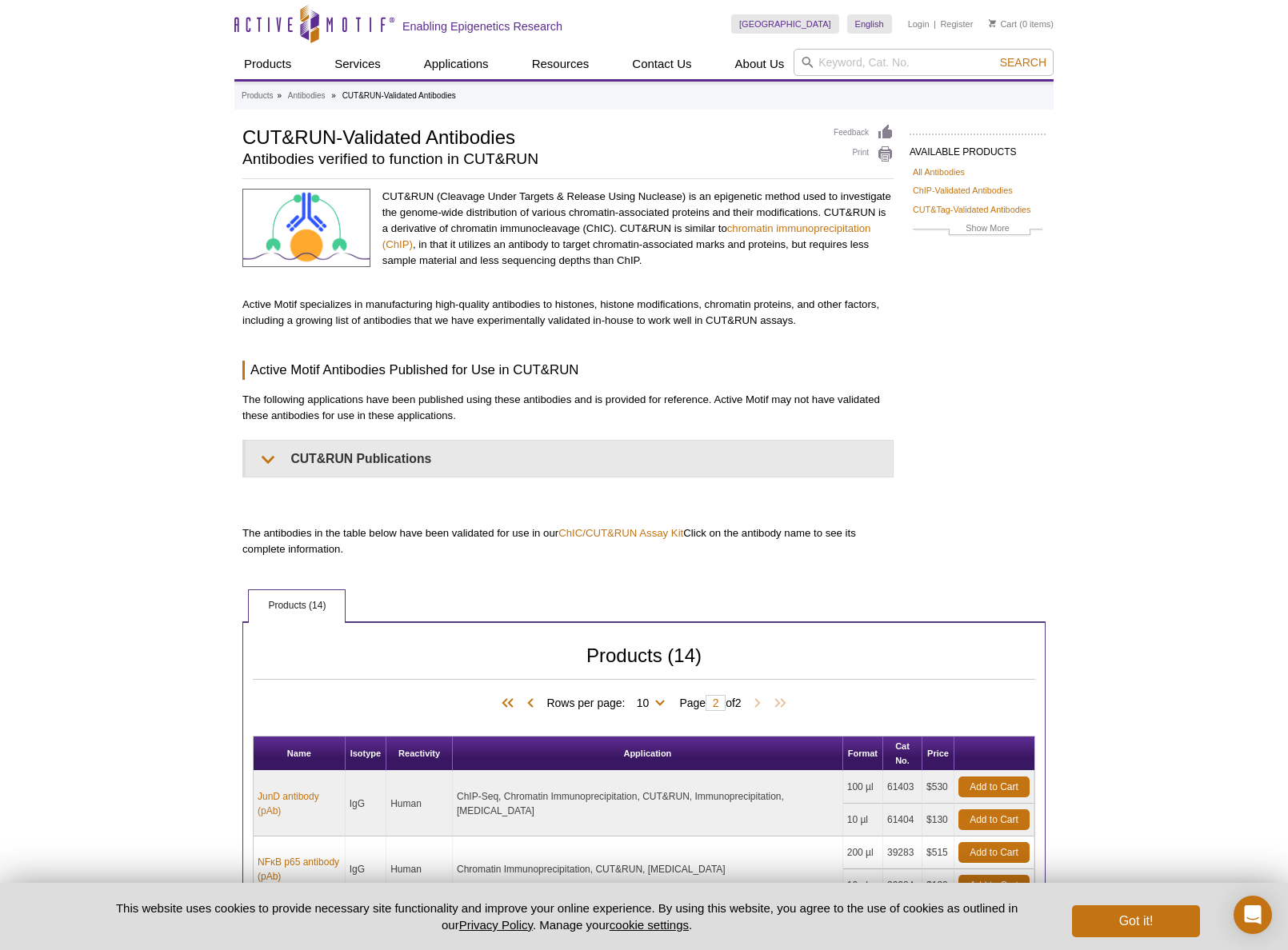
scroll to position [0, 0]
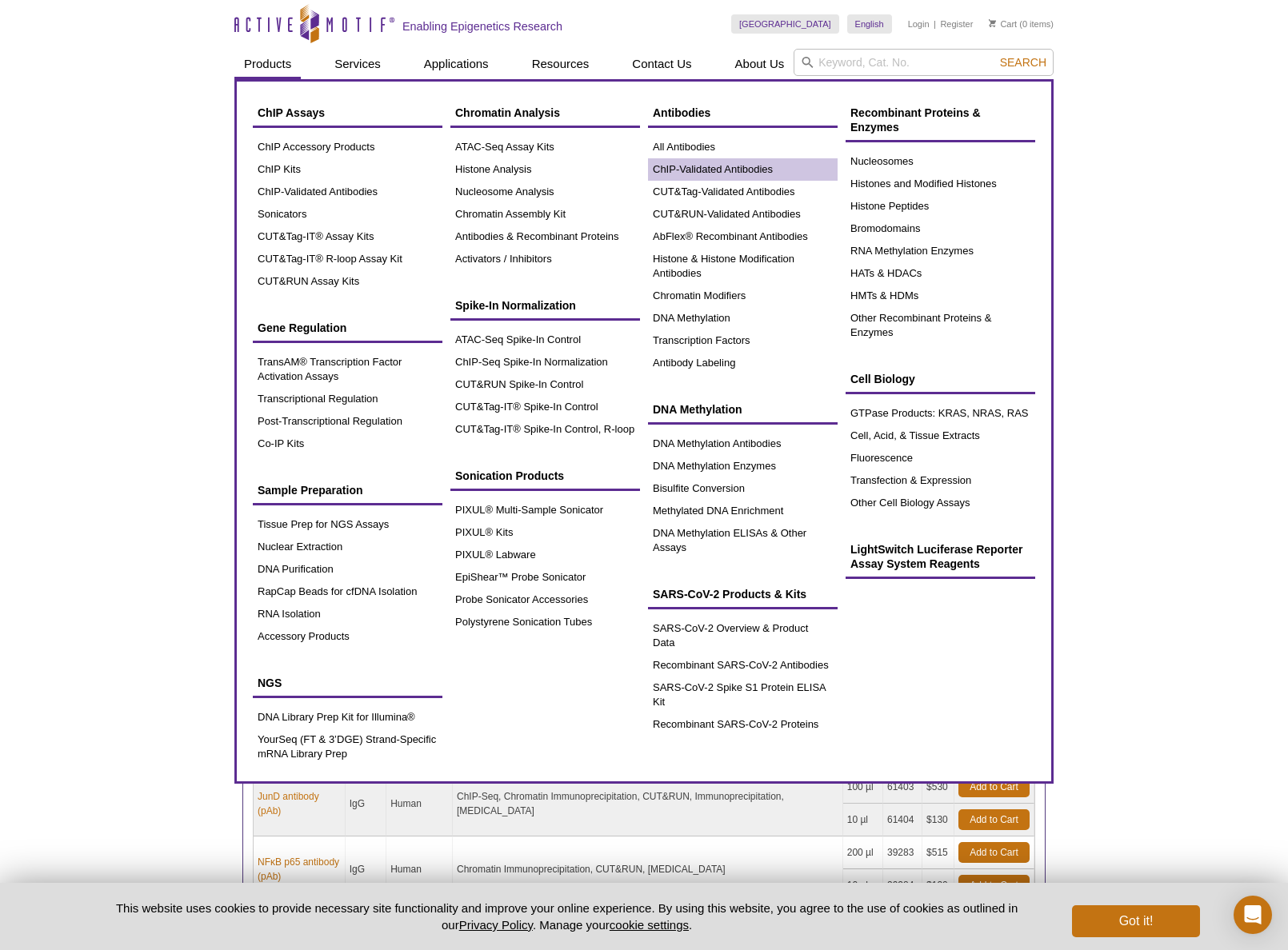
click at [746, 160] on link "ChIP-Validated Antibodies" at bounding box center [741, 169] width 189 height 22
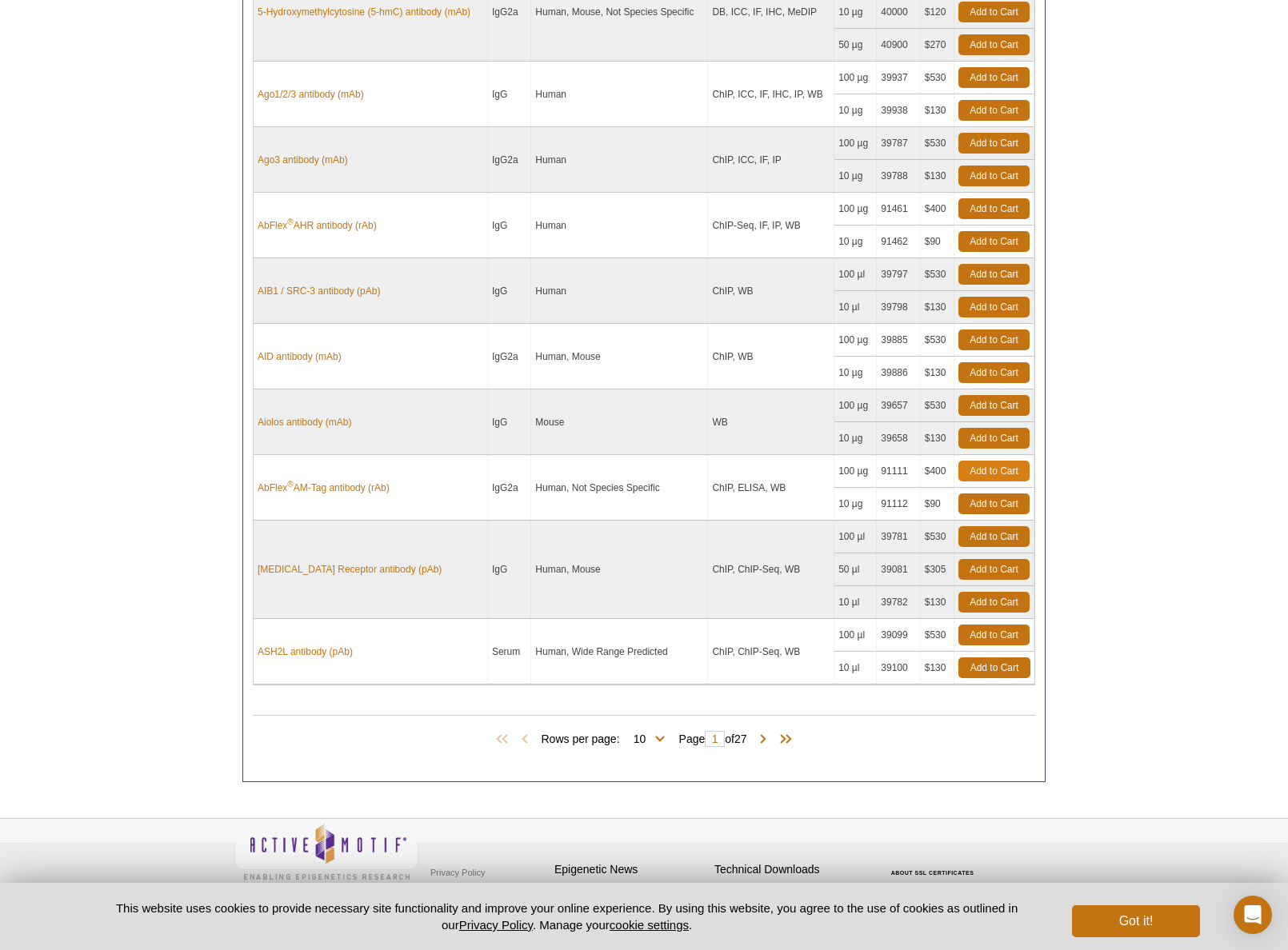
scroll to position [1023, 0]
select select "50"
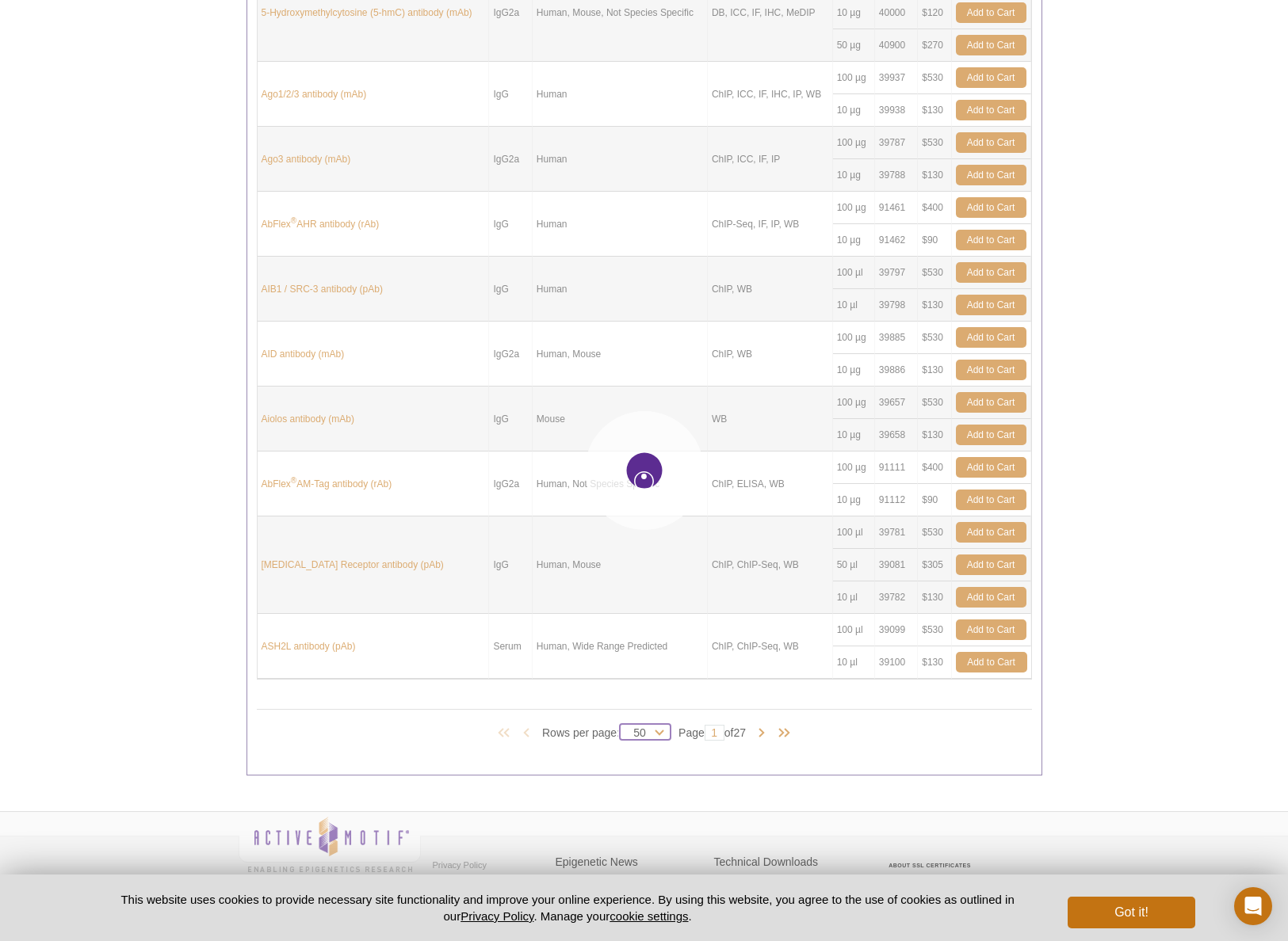
select select "50"
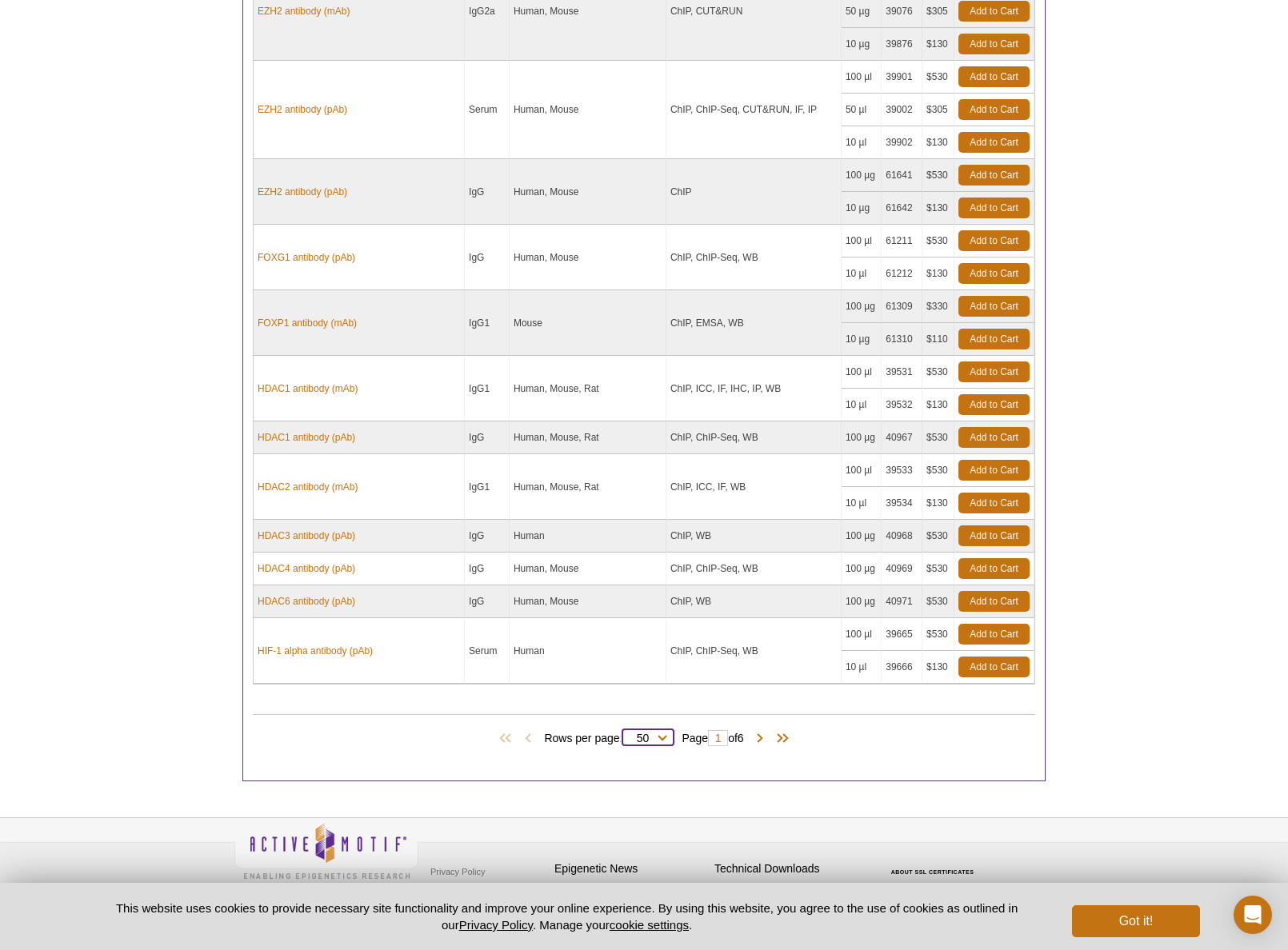
scroll to position [3661, 0]
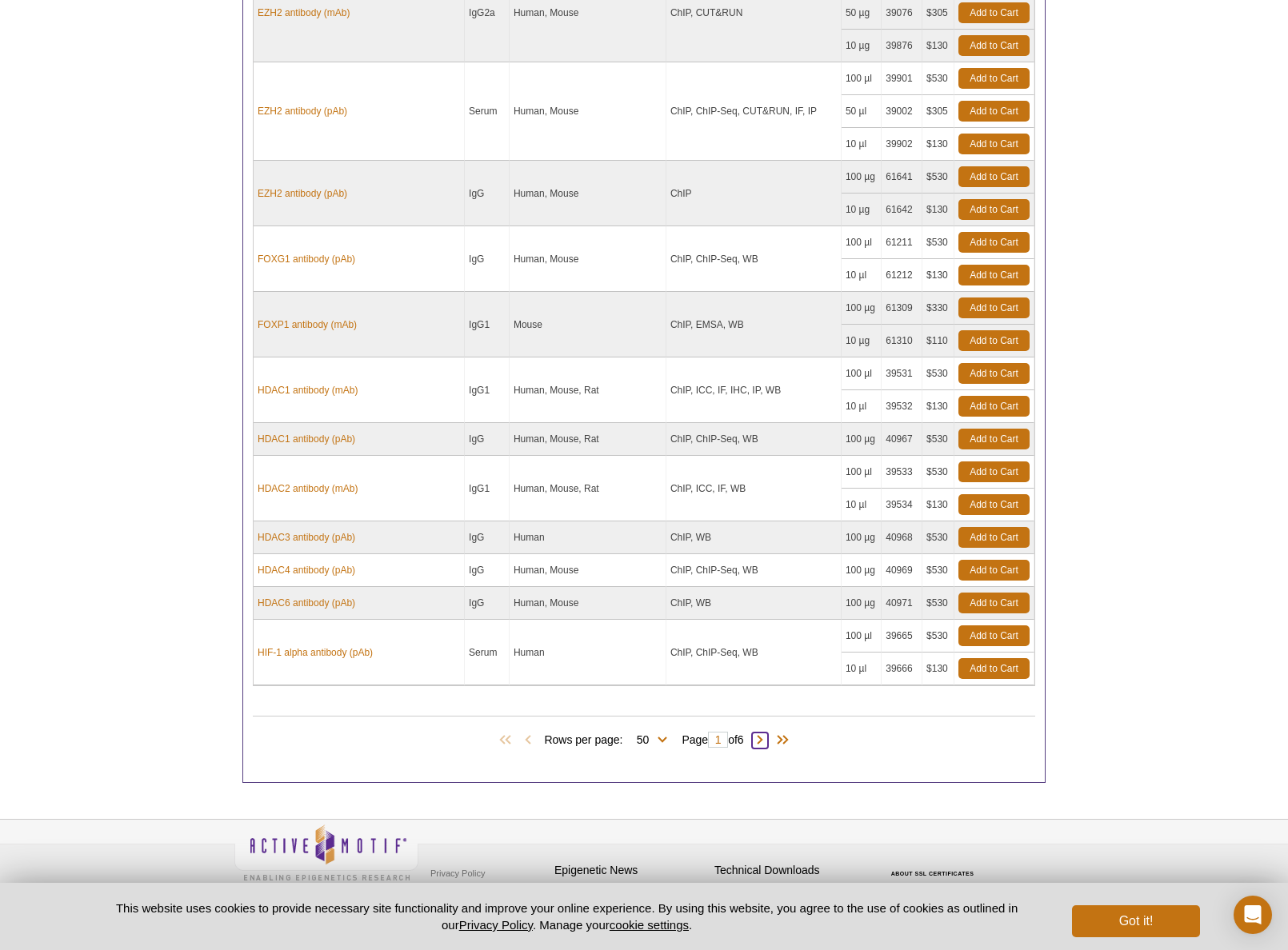
click at [766, 733] on span at bounding box center [760, 741] width 16 height 16
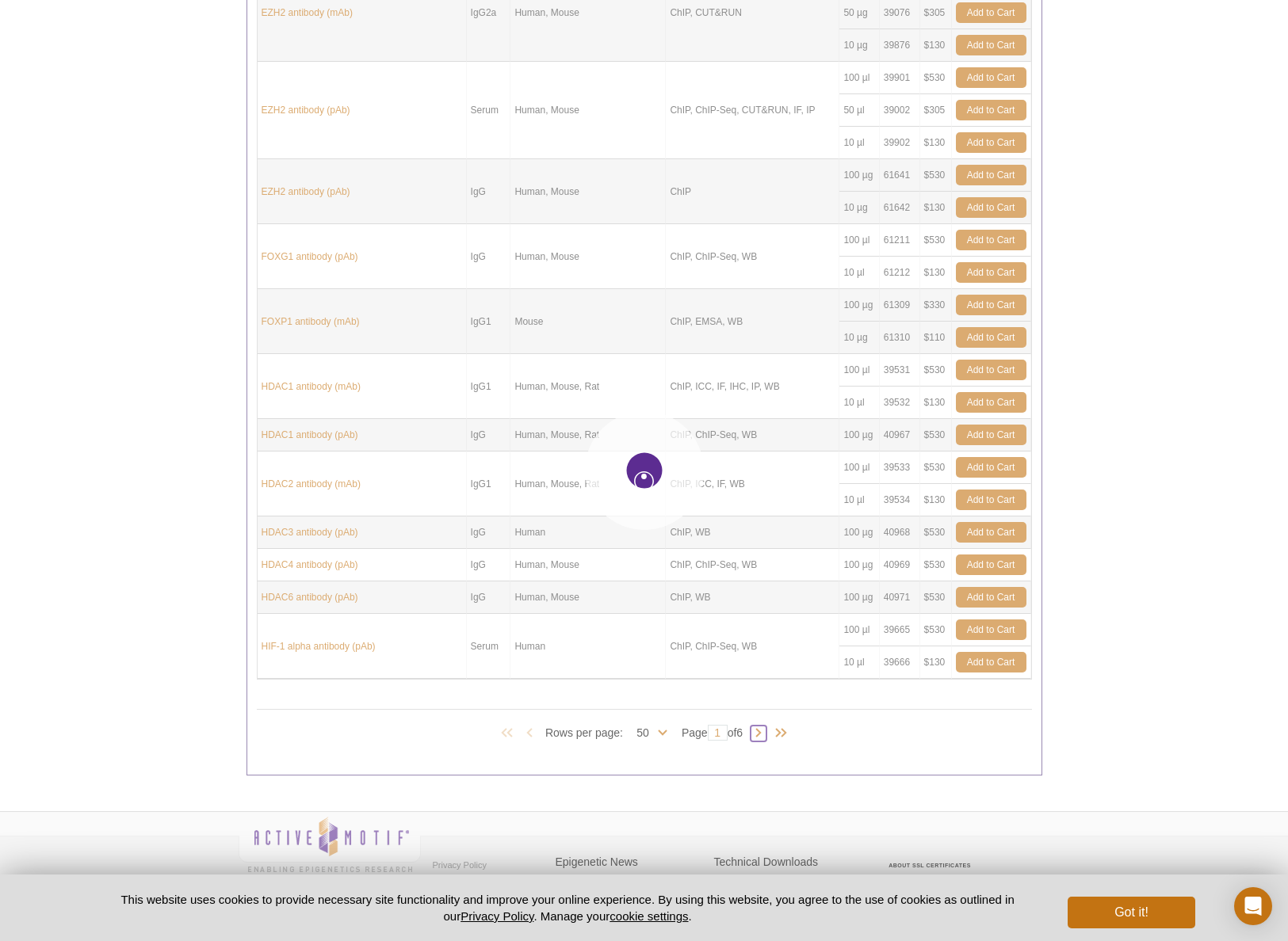
type input "2"
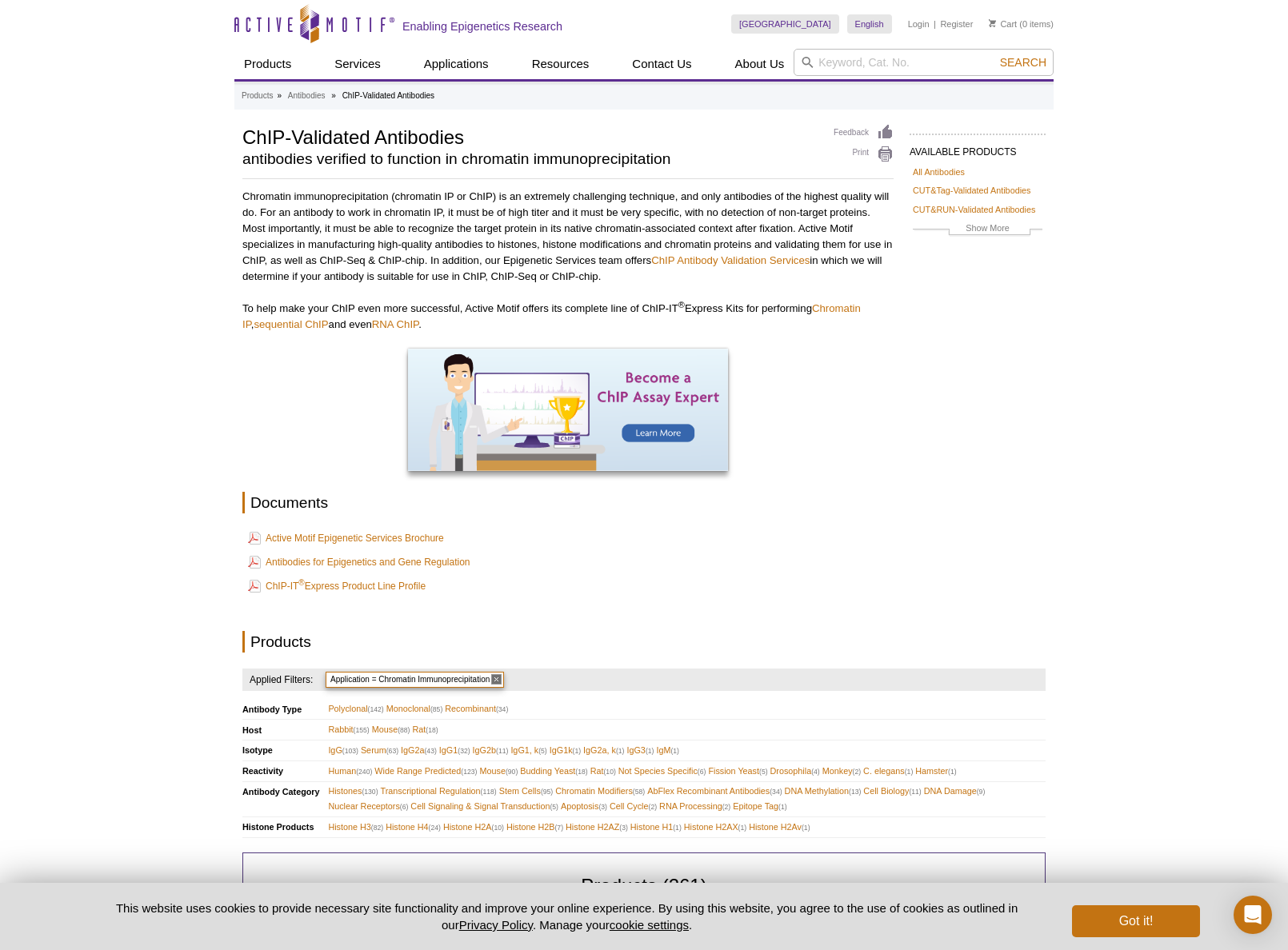
scroll to position [0, 0]
click at [959, 170] on link "All Antibodies" at bounding box center [938, 172] width 52 height 14
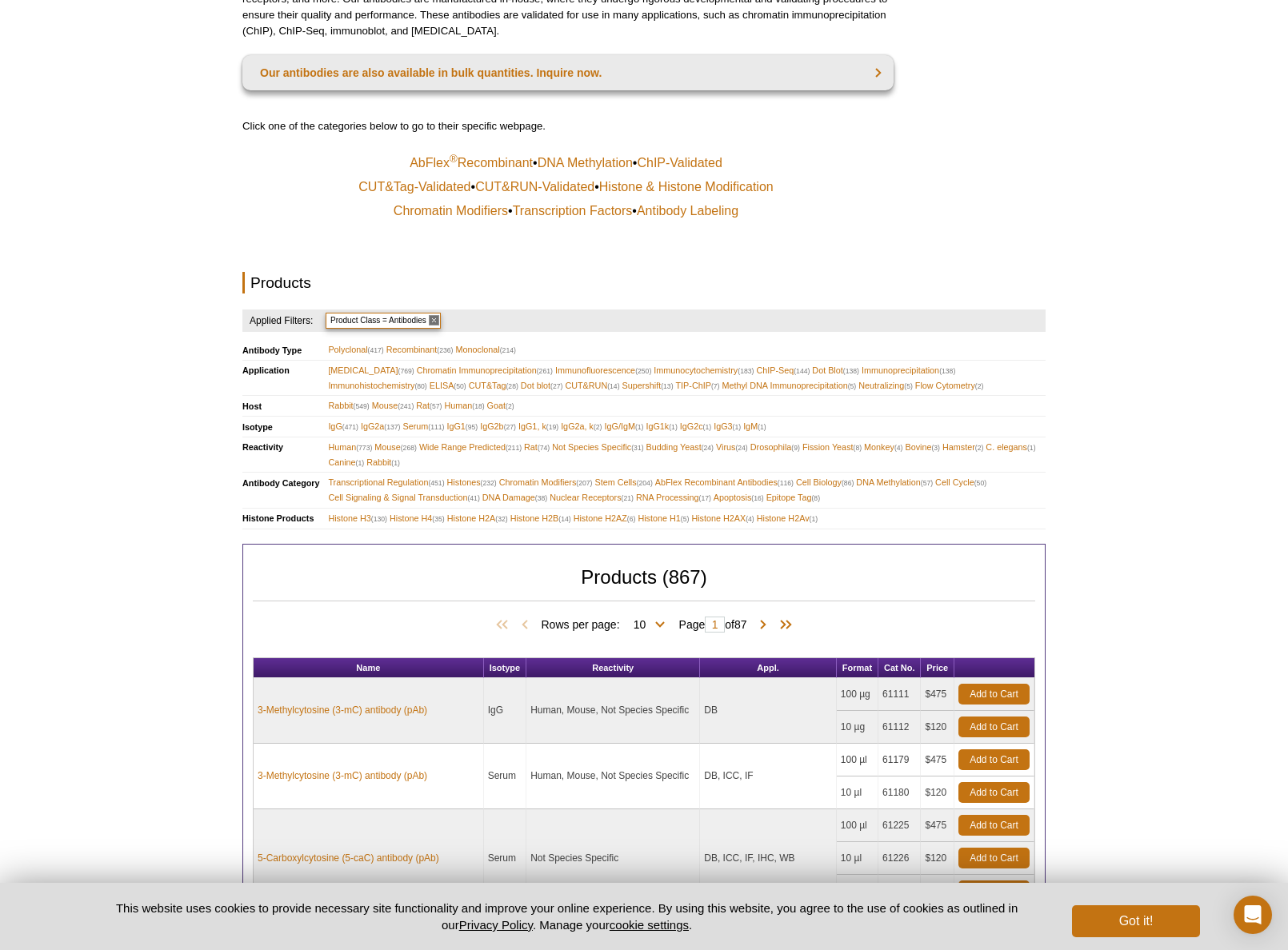
scroll to position [259, 0]
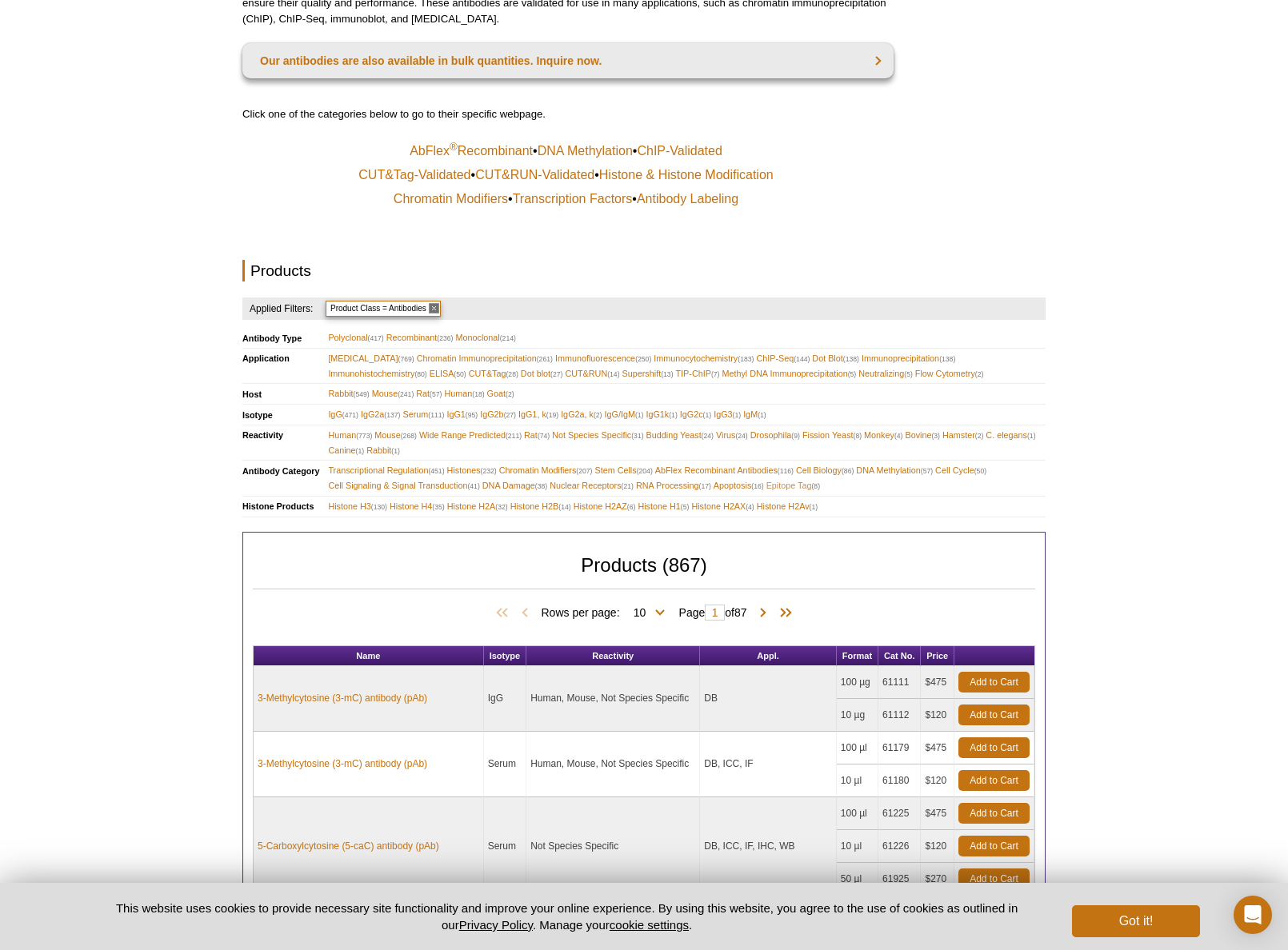
click at [796, 478] on span "Epitope Tag (8)" at bounding box center [793, 486] width 54 height 15
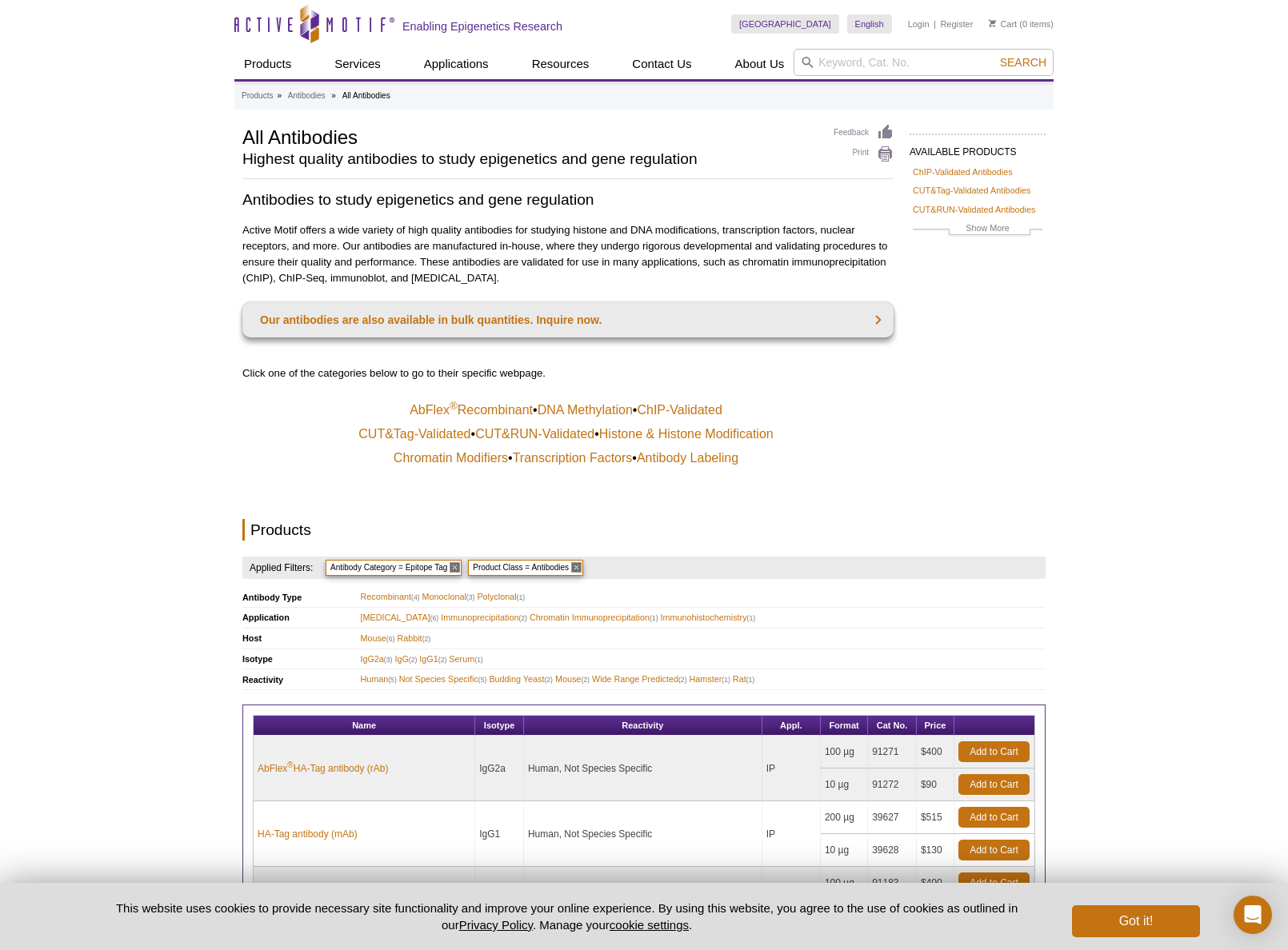
click at [1055, 493] on div "Active Motif Logo Enabling Epigenetics Research 0 Search Skip to content Active…" at bounding box center [644, 714] width 1288 height 1428
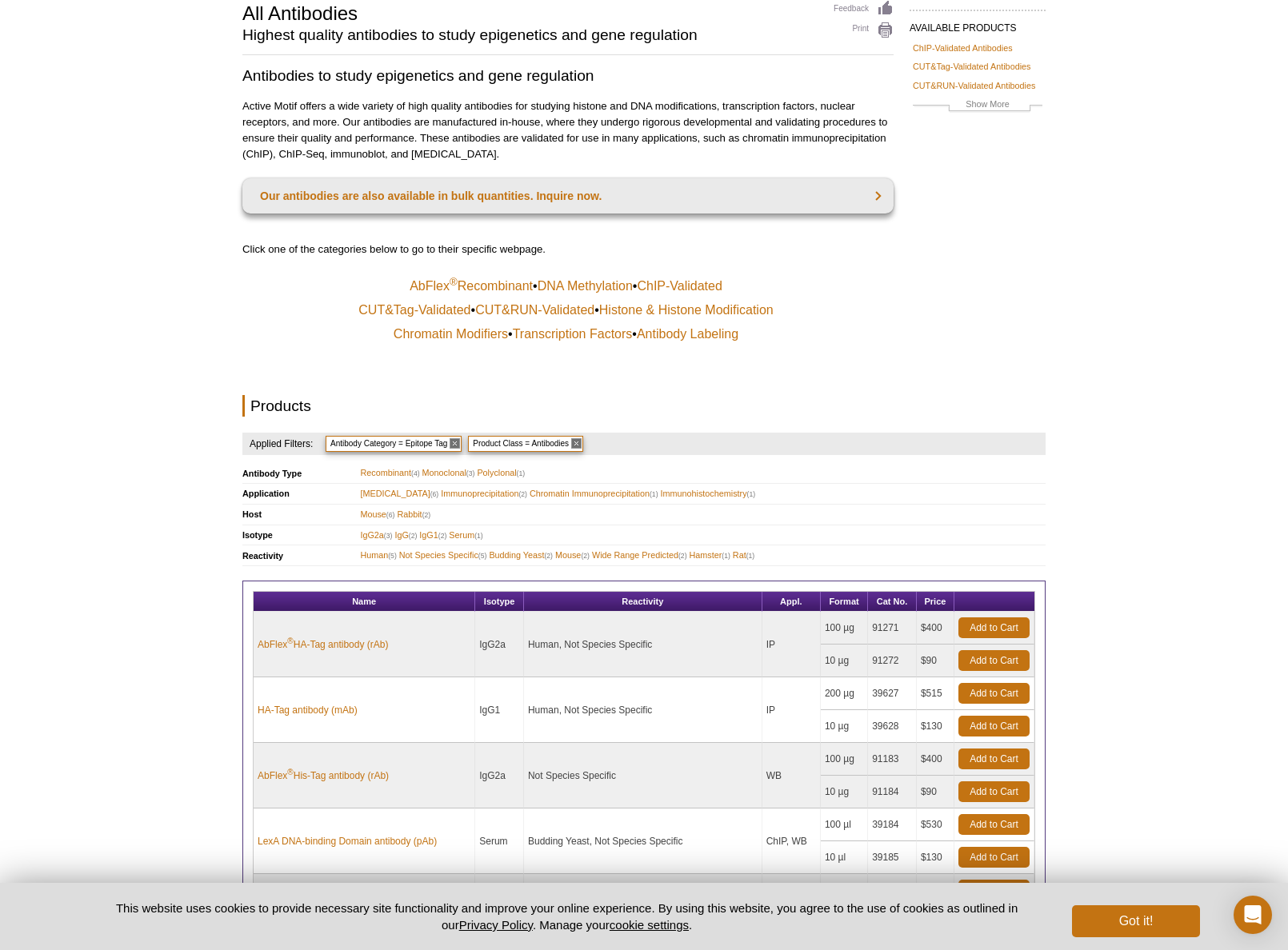
scroll to position [136, 0]
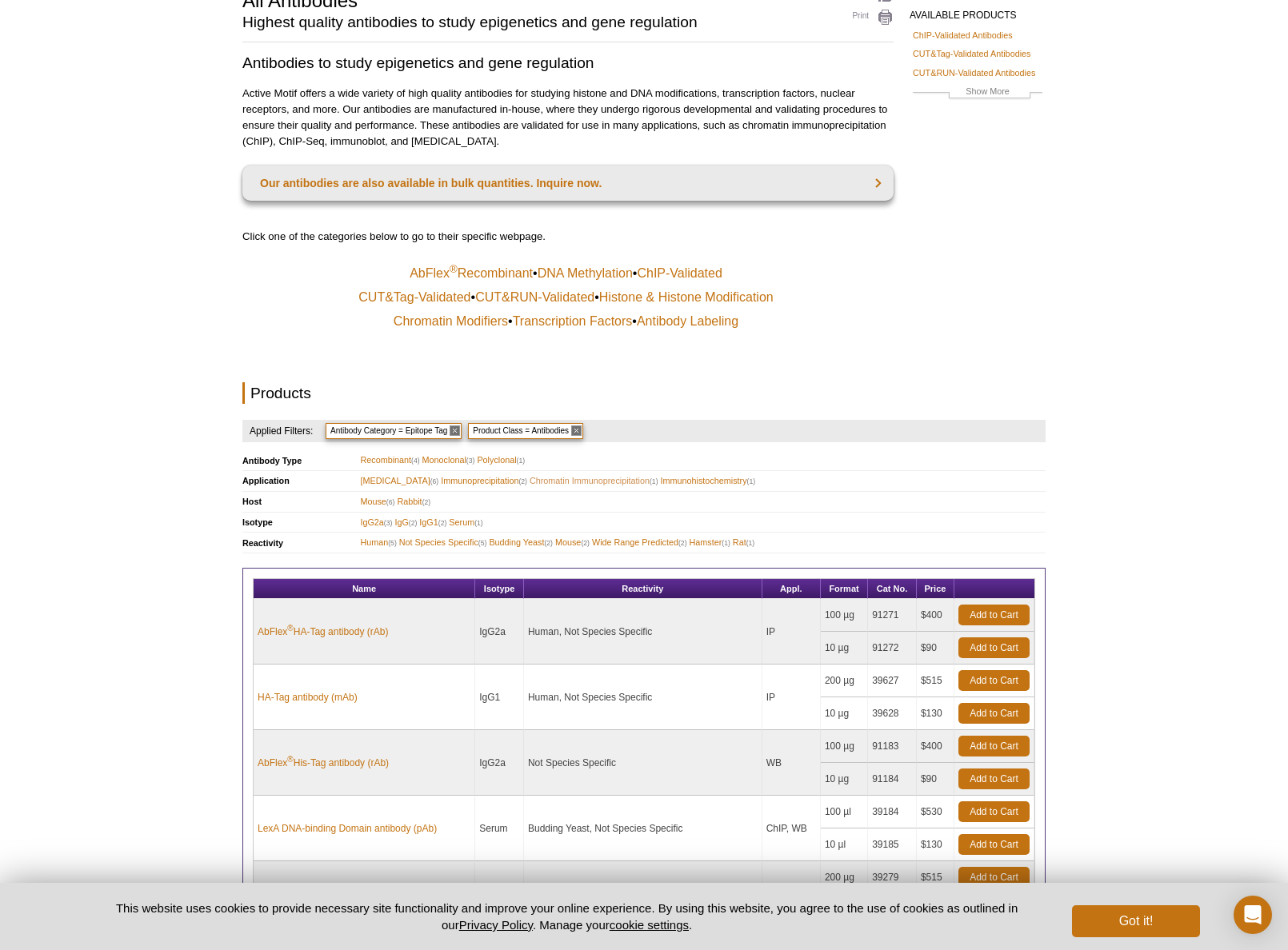
click at [599, 475] on span "Chromatin Immunoprecipitation (1)" at bounding box center [594, 481] width 129 height 15
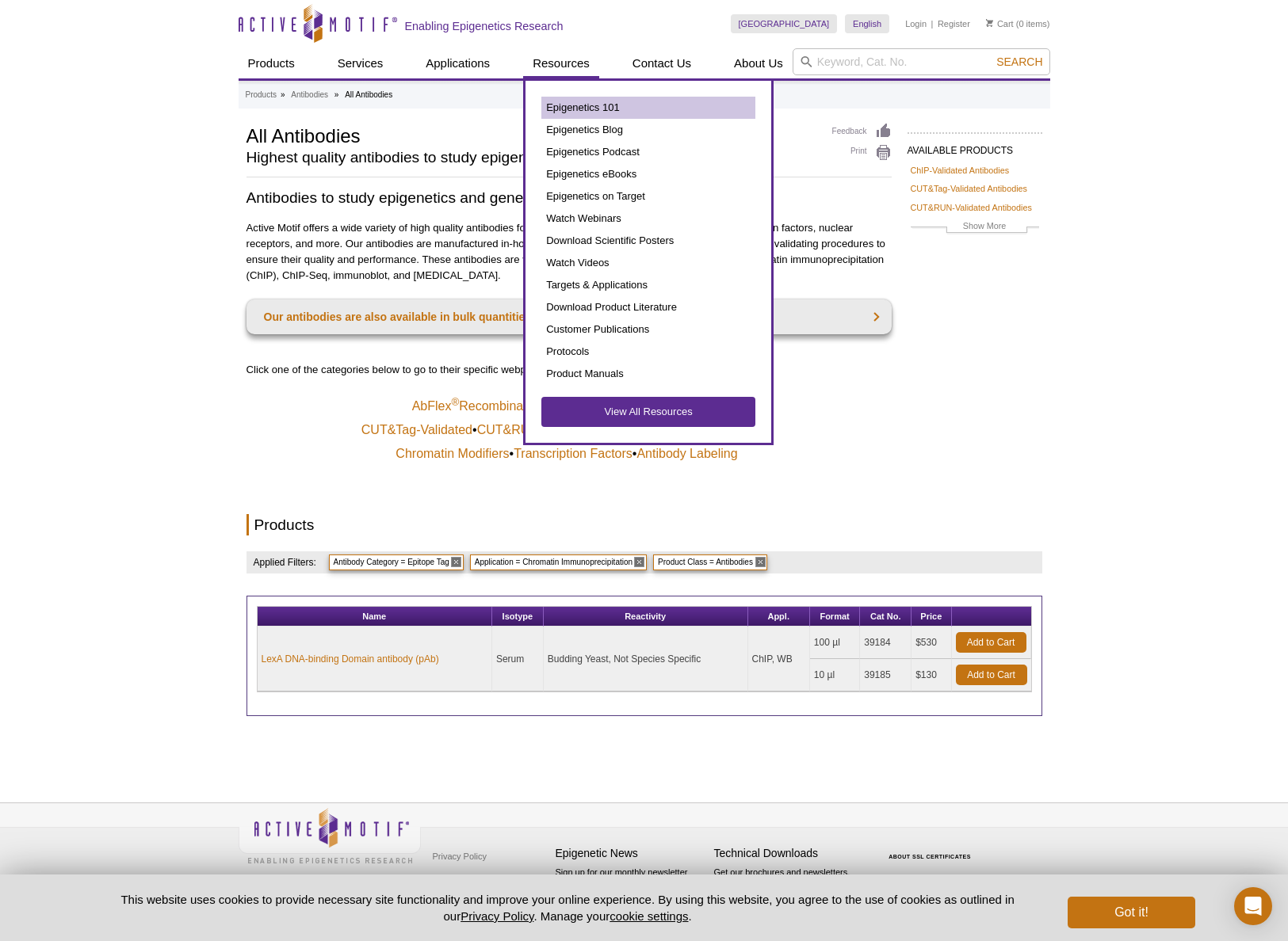
click at [619, 107] on link "Epigenetics 101" at bounding box center [648, 108] width 214 height 22
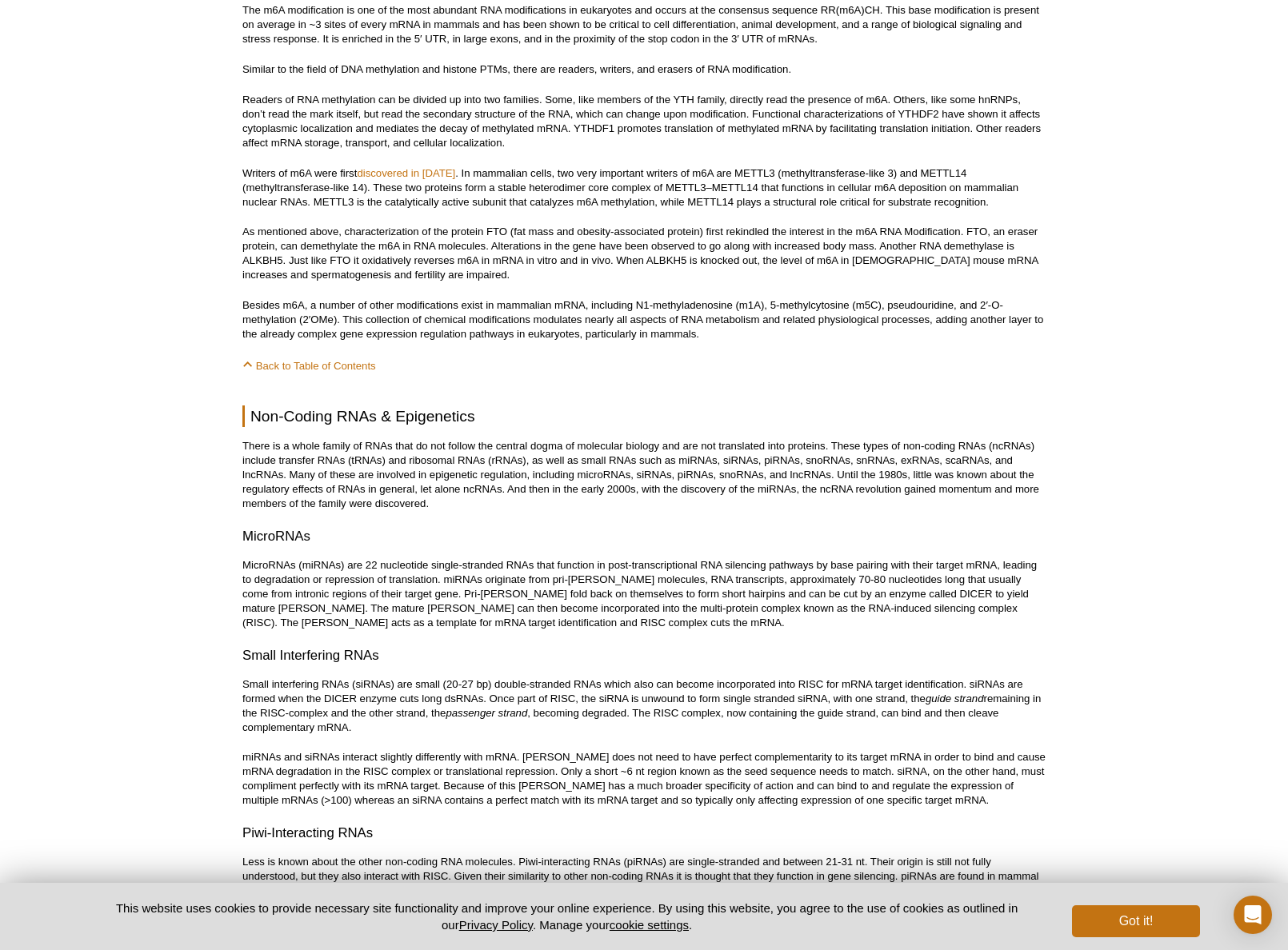
scroll to position [6994, 0]
